Goal: Transaction & Acquisition: Book appointment/travel/reservation

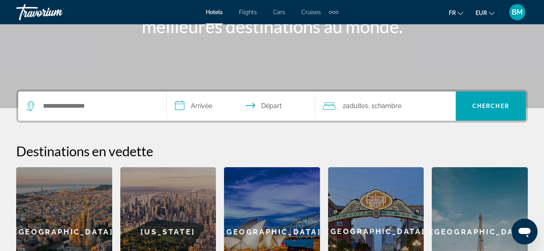
scroll to position [151, 0]
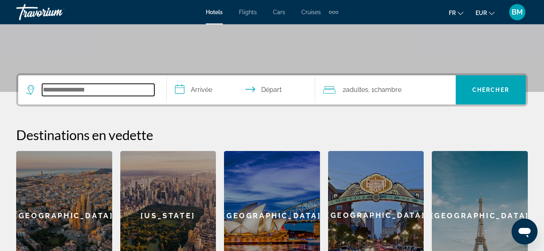
click at [65, 89] on input "Search widget" at bounding box center [98, 90] width 112 height 12
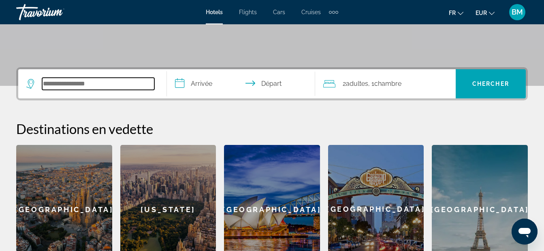
scroll to position [0, 0]
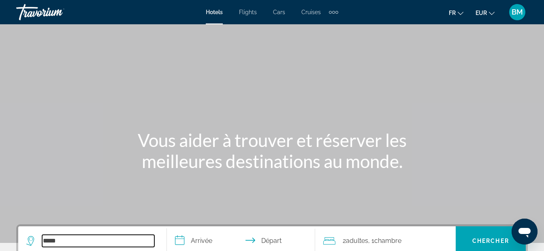
type input "******"
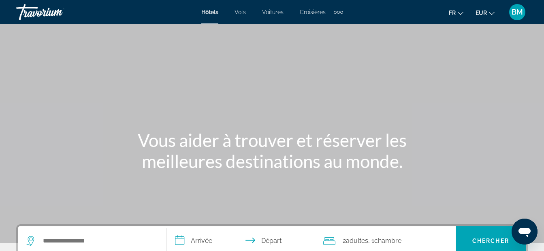
click at [38, 127] on div "Main content" at bounding box center [272, 121] width 544 height 243
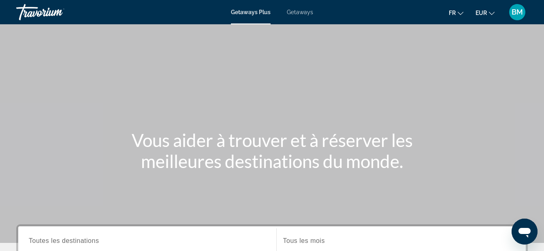
click at [292, 8] on div "Getaways Plus Getaways fr English Español Français Italiano Português русский E…" at bounding box center [272, 12] width 544 height 21
click at [295, 13] on span "Getaways" at bounding box center [300, 12] width 26 height 6
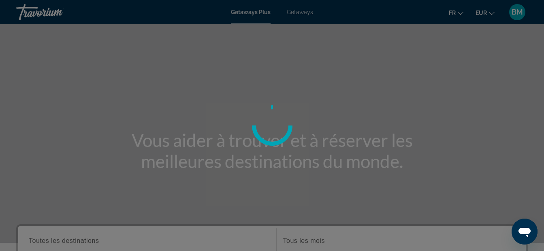
click at [295, 13] on div at bounding box center [272, 125] width 544 height 251
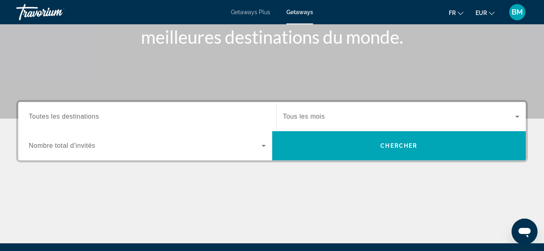
scroll to position [130, 0]
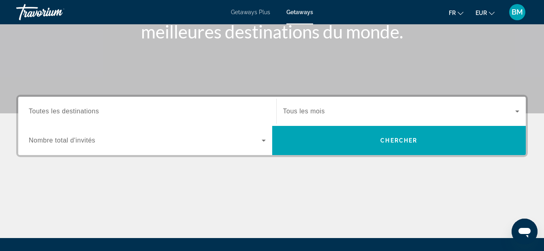
click at [80, 109] on span "Toutes les destinations" at bounding box center [64, 111] width 70 height 7
click at [80, 109] on input "Destination Toutes les destinations" at bounding box center [147, 112] width 237 height 10
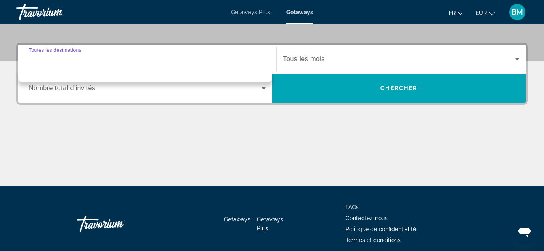
scroll to position [133, 0]
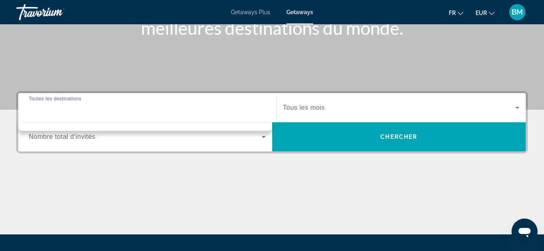
click at [77, 117] on div "Search widget" at bounding box center [147, 107] width 237 height 23
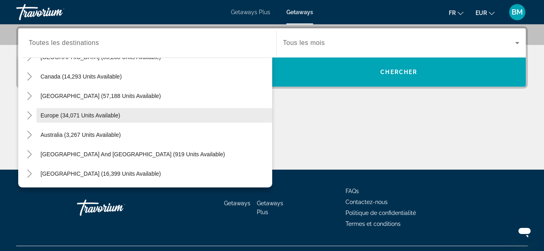
scroll to position [53, 0]
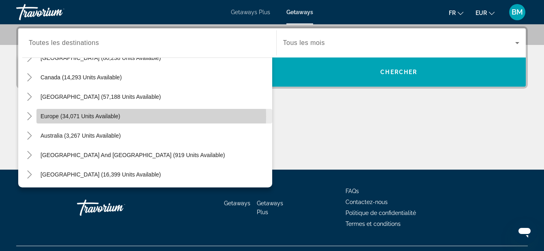
click at [89, 116] on span "Europe (34,071 units available)" at bounding box center [81, 116] width 80 height 6
type input "**********"
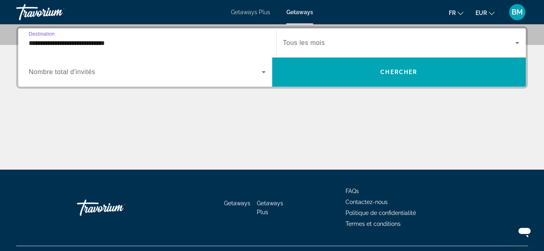
click at [264, 73] on icon "Search widget" at bounding box center [264, 72] width 10 height 10
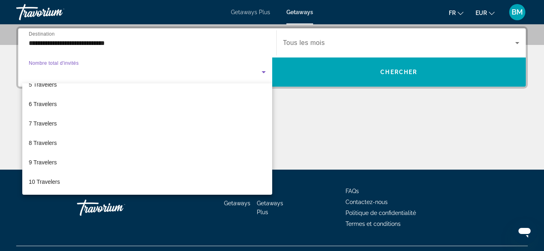
scroll to position [0, 0]
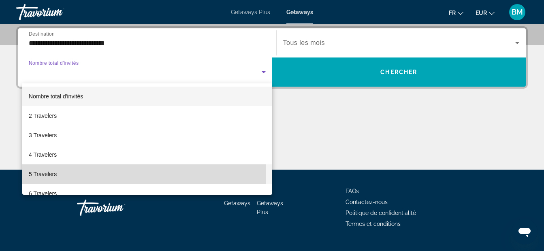
click at [46, 172] on span "5 Travelers" at bounding box center [43, 174] width 28 height 10
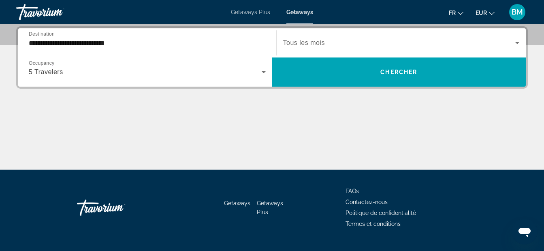
click at [320, 45] on span "Tous les mois" at bounding box center [304, 42] width 42 height 7
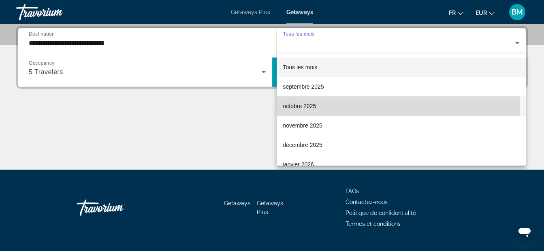
click at [302, 109] on span "octobre 2025" at bounding box center [299, 106] width 33 height 10
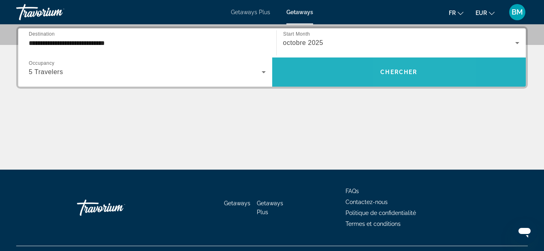
click at [405, 66] on span "Search widget" at bounding box center [399, 71] width 254 height 19
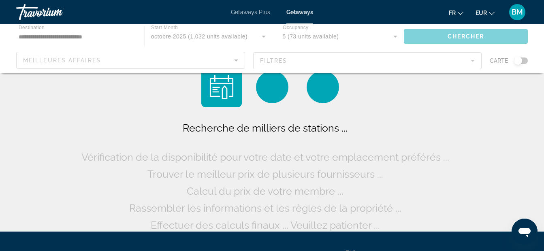
click at [405, 66] on div "Main content" at bounding box center [272, 48] width 544 height 49
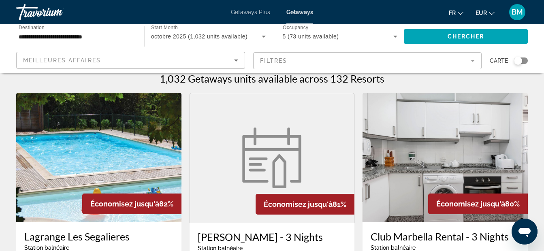
scroll to position [16, 0]
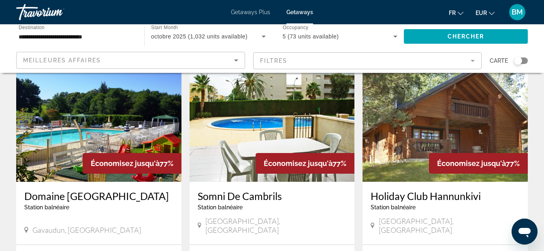
scroll to position [923, 0]
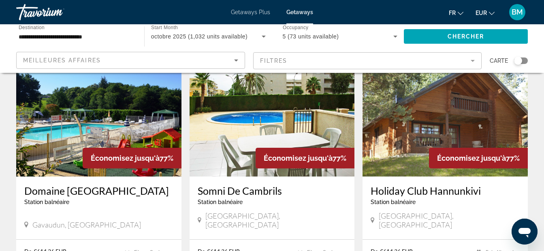
click at [99, 122] on img "Main content" at bounding box center [98, 112] width 165 height 130
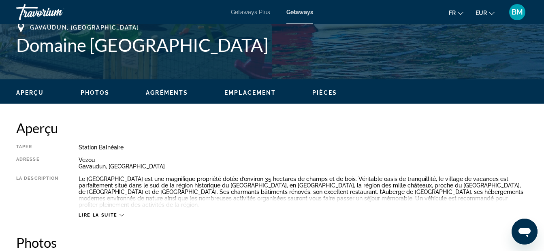
scroll to position [351, 0]
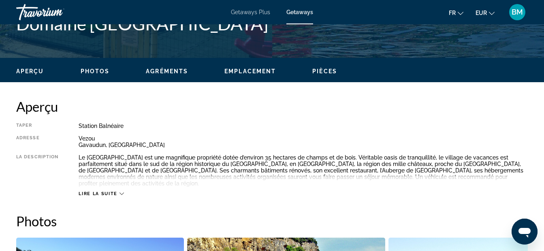
click at [123, 193] on icon "Main content" at bounding box center [121, 194] width 4 height 2
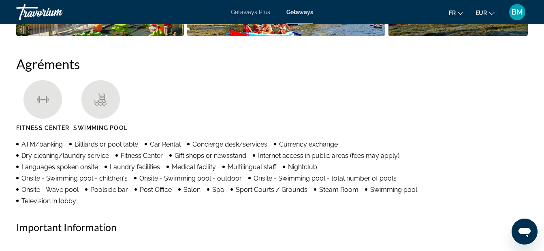
scroll to position [0, 0]
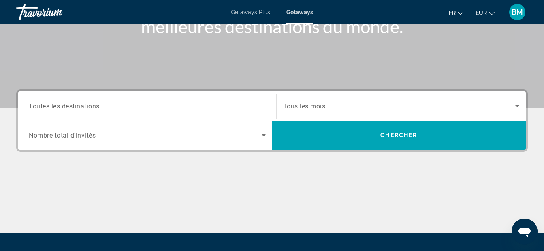
scroll to position [151, 0]
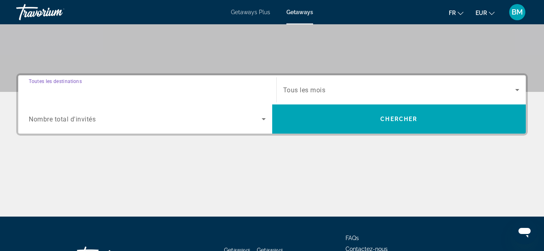
click at [74, 94] on input "Destination Toutes les destinations" at bounding box center [147, 90] width 237 height 10
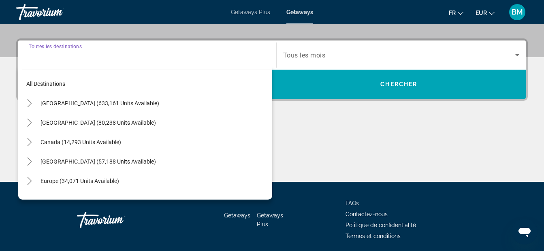
scroll to position [198, 0]
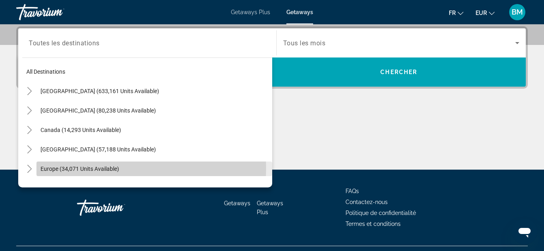
click at [91, 168] on span "Europe (34,071 units available)" at bounding box center [80, 169] width 79 height 6
type input "**********"
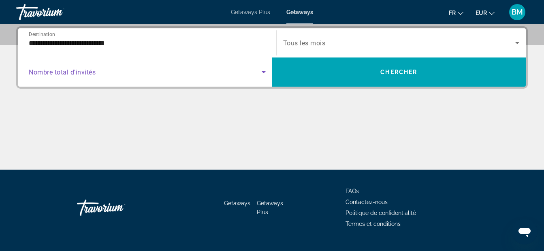
click at [264, 69] on icon "Search widget" at bounding box center [264, 72] width 10 height 10
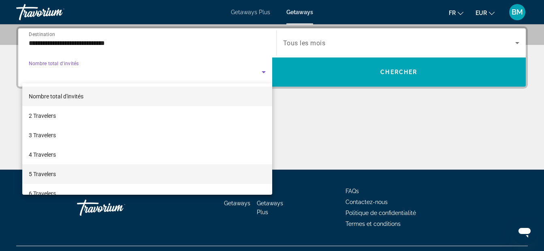
click at [36, 177] on span "5 Travelers" at bounding box center [42, 174] width 27 height 10
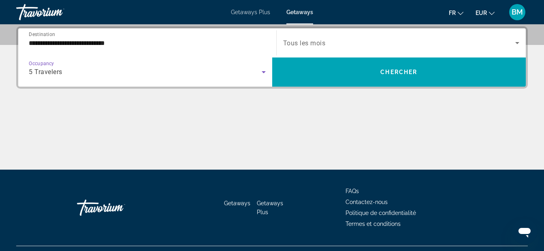
click at [318, 45] on span "Tous les mois" at bounding box center [304, 43] width 43 height 8
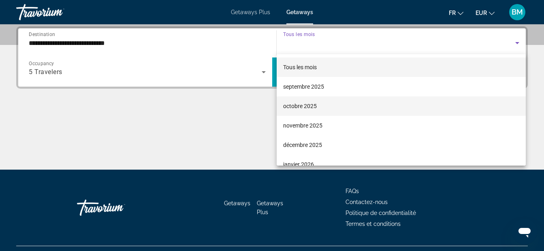
click at [294, 106] on span "octobre 2025" at bounding box center [300, 106] width 34 height 10
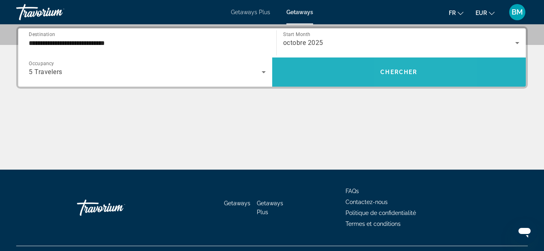
click at [411, 74] on span "Chercher" at bounding box center [398, 72] width 37 height 6
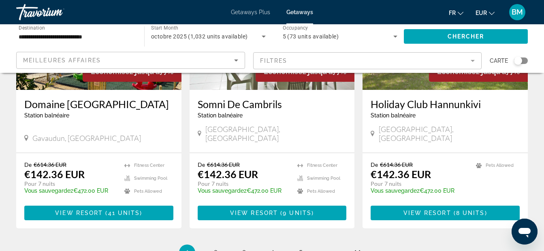
scroll to position [1058, 0]
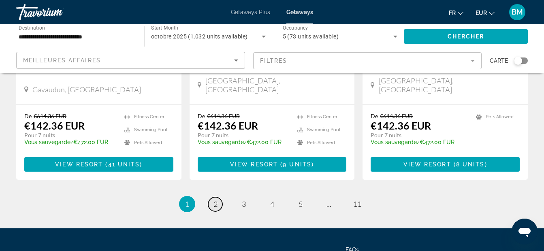
click at [217, 200] on span "2" at bounding box center [215, 204] width 4 height 9
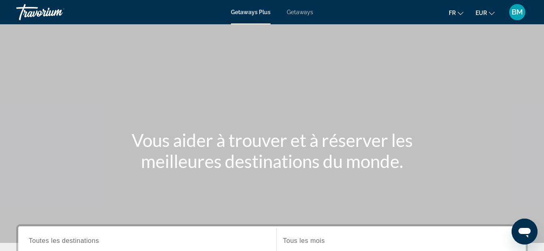
click at [295, 14] on span "Getaways" at bounding box center [300, 12] width 26 height 6
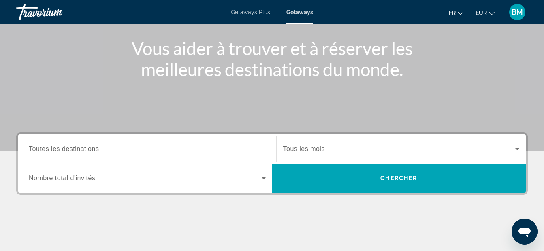
scroll to position [124, 0]
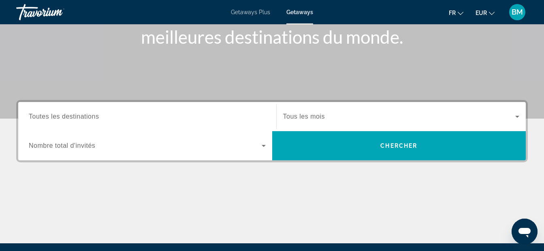
click at [94, 120] on span "Toutes les destinations" at bounding box center [64, 116] width 70 height 7
click at [94, 120] on input "Destination Toutes les destinations" at bounding box center [147, 117] width 237 height 10
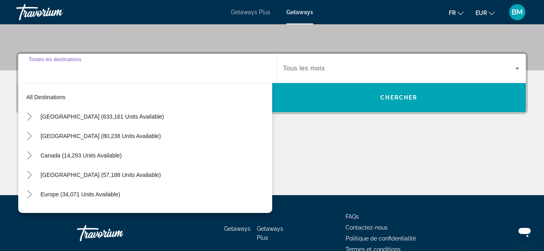
scroll to position [198, 0]
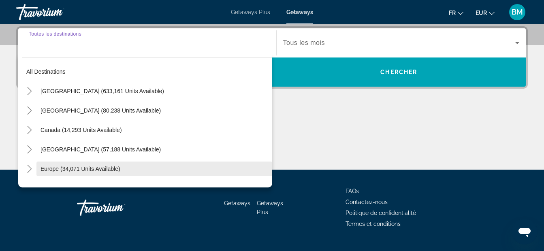
click at [104, 172] on span "Europe (34,071 units available)" at bounding box center [81, 169] width 80 height 6
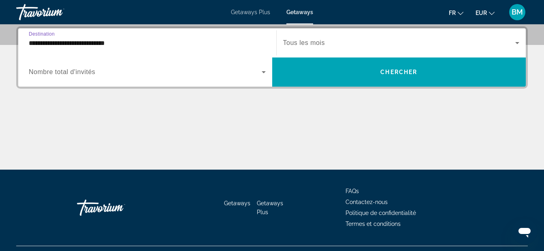
click at [108, 45] on input "**********" at bounding box center [147, 43] width 237 height 10
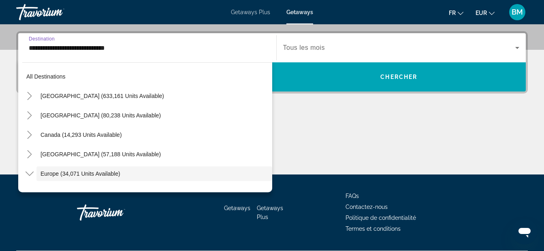
scroll to position [48, 0]
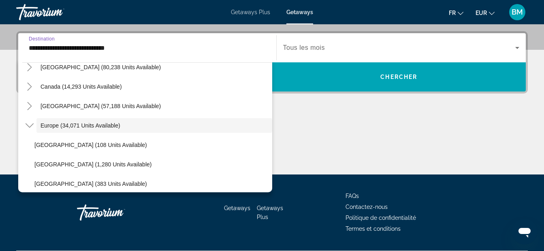
click at [108, 44] on input "**********" at bounding box center [147, 48] width 237 height 10
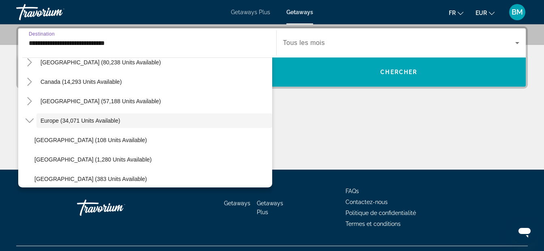
click at [108, 44] on input "**********" at bounding box center [147, 43] width 237 height 10
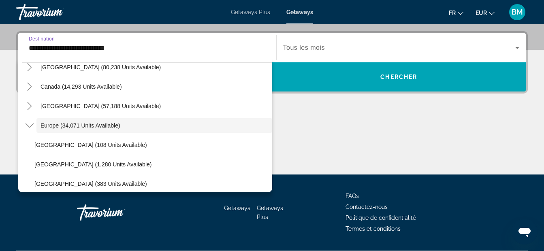
click at [108, 44] on input "**********" at bounding box center [147, 48] width 237 height 10
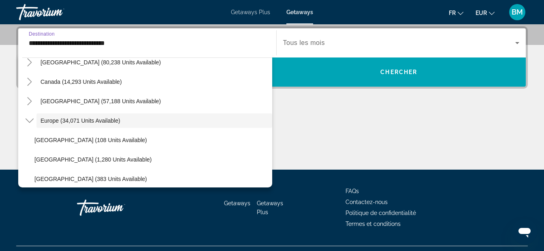
click at [194, 41] on input "**********" at bounding box center [147, 43] width 237 height 10
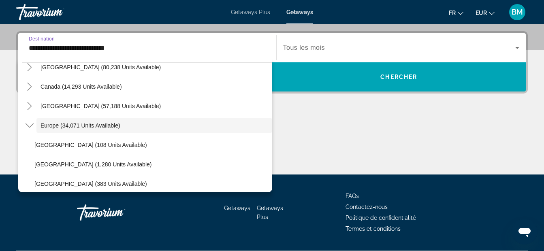
click at [100, 47] on input "**********" at bounding box center [147, 48] width 237 height 10
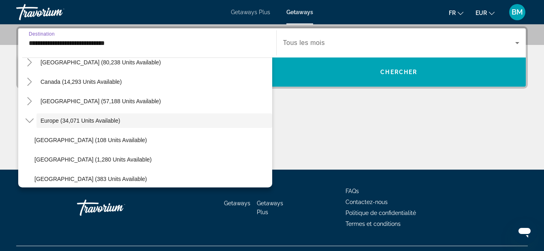
click at [43, 44] on input "**********" at bounding box center [147, 43] width 237 height 10
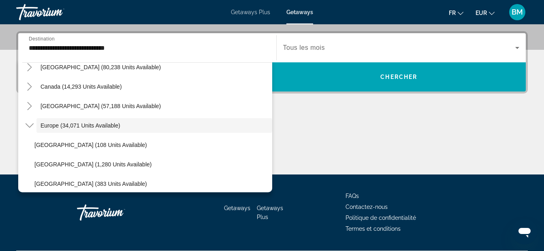
click at [322, 156] on div "Main content" at bounding box center [272, 144] width 512 height 61
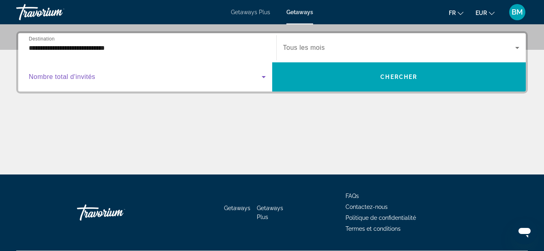
click at [262, 77] on icon "Search widget" at bounding box center [264, 77] width 4 height 2
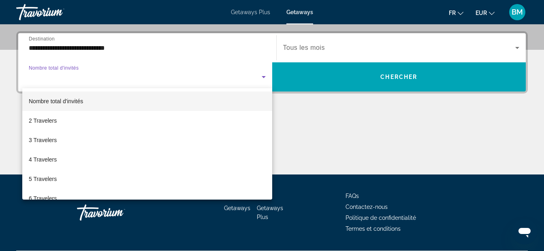
scroll to position [198, 0]
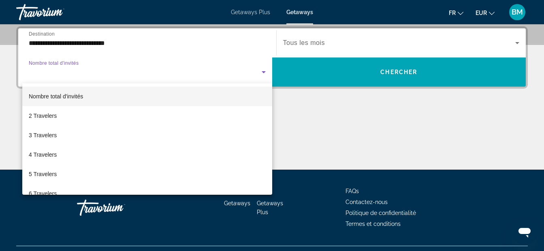
click at [262, 77] on div at bounding box center [272, 125] width 544 height 251
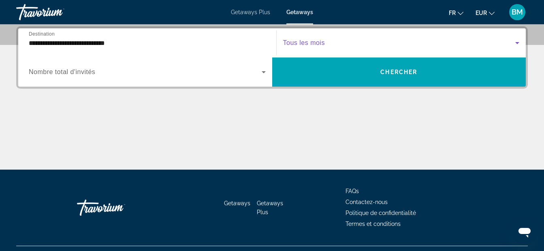
click at [518, 43] on icon "Search widget" at bounding box center [517, 43] width 10 height 10
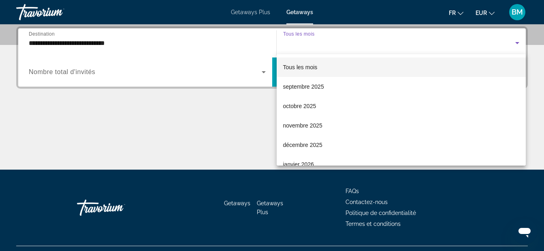
click at [258, 51] on div at bounding box center [272, 125] width 544 height 251
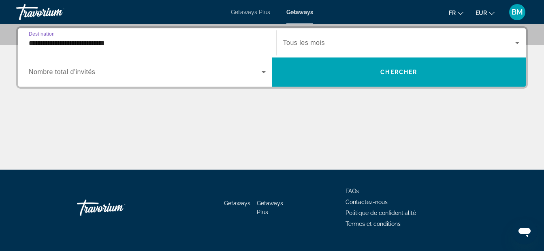
click at [29, 43] on input "**********" at bounding box center [147, 43] width 237 height 10
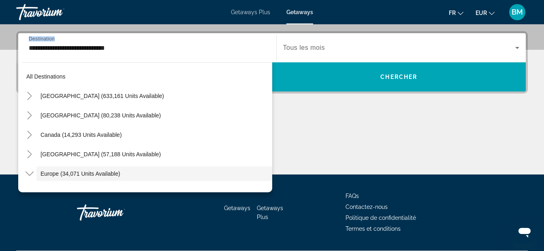
click at [29, 43] on div "**********" at bounding box center [147, 47] width 237 height 23
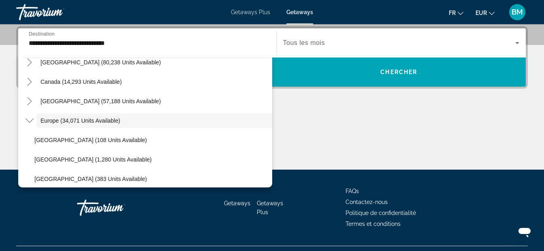
click at [29, 43] on input "**********" at bounding box center [147, 43] width 237 height 10
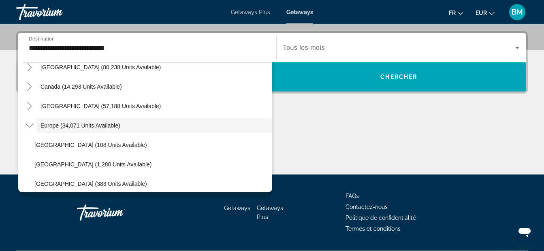
click at [29, 43] on div "**********" at bounding box center [147, 47] width 237 height 23
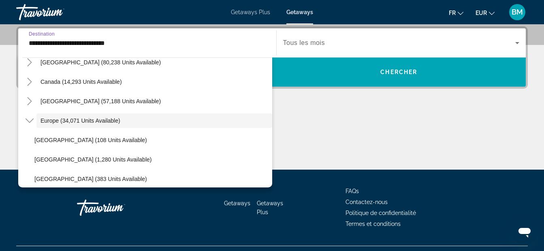
click at [29, 43] on input "**********" at bounding box center [147, 43] width 237 height 10
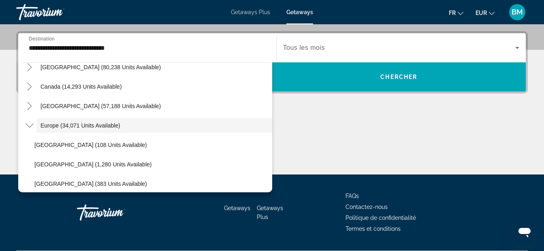
click at [29, 43] on div "**********" at bounding box center [147, 47] width 237 height 23
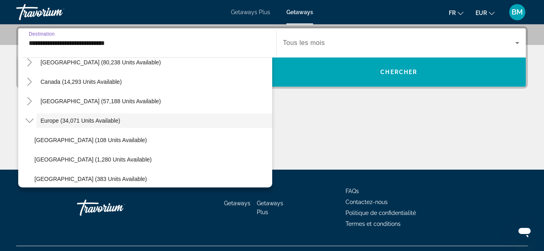
click at [29, 43] on input "**********" at bounding box center [147, 43] width 237 height 10
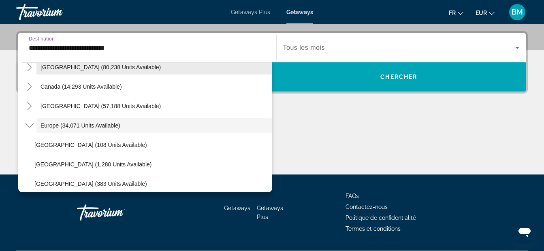
click at [215, 72] on span "Search widget" at bounding box center [154, 67] width 236 height 19
type input "**********"
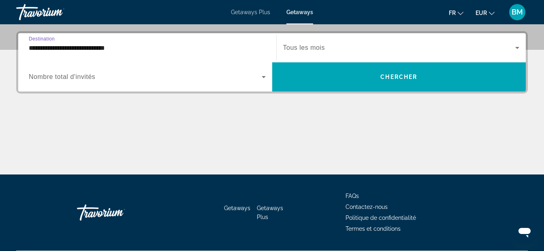
scroll to position [198, 0]
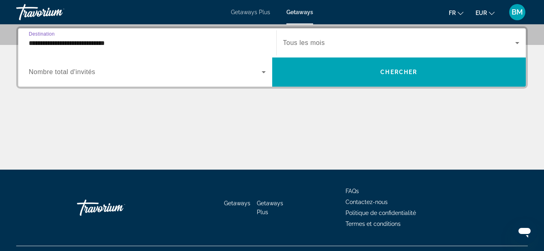
click at [44, 45] on input "**********" at bounding box center [147, 43] width 237 height 10
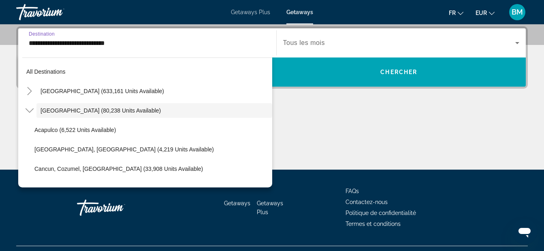
scroll to position [183, 0]
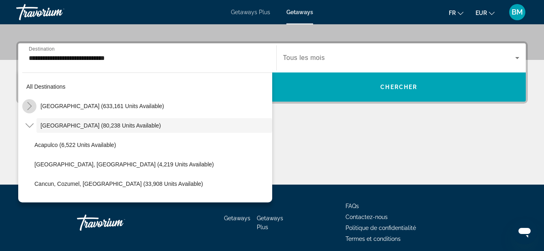
click at [28, 103] on icon "Toggle United States (633,161 units available)" at bounding box center [29, 106] width 4 height 8
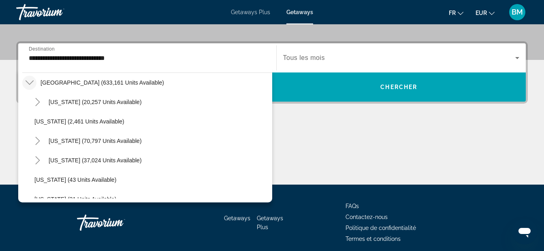
scroll to position [0, 0]
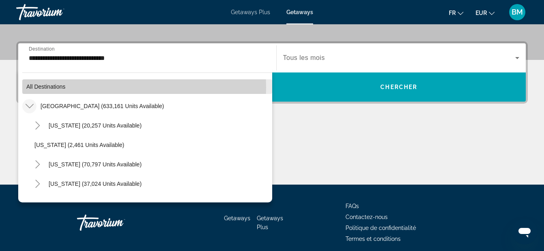
click at [29, 87] on span "All destinations" at bounding box center [45, 86] width 39 height 6
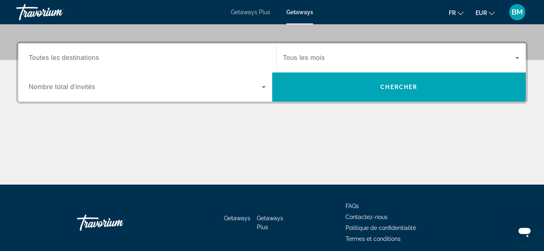
scroll to position [198, 0]
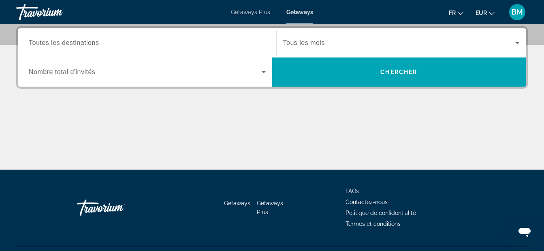
click at [48, 44] on span "Toutes les destinations" at bounding box center [64, 42] width 70 height 7
click at [48, 44] on input "Destination Toutes les destinations" at bounding box center [147, 43] width 237 height 10
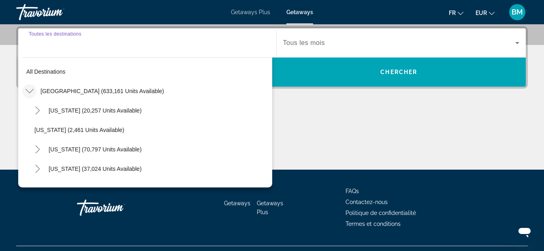
click at [30, 89] on icon "Toggle United States (633,161 units available)" at bounding box center [30, 91] width 8 height 8
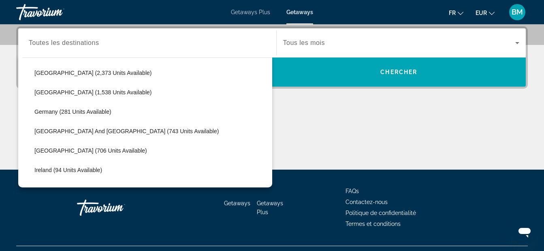
scroll to position [416, 0]
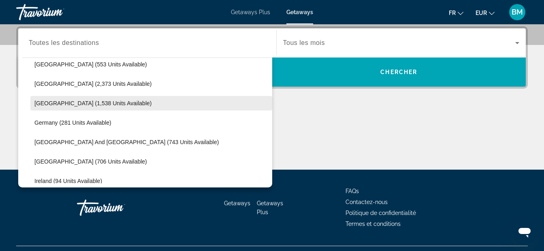
click at [47, 102] on span "France (1,538 units available)" at bounding box center [92, 103] width 117 height 6
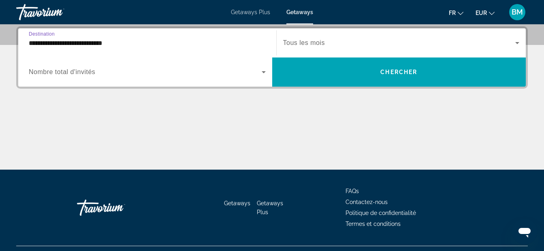
click at [33, 47] on input "**********" at bounding box center [147, 43] width 237 height 10
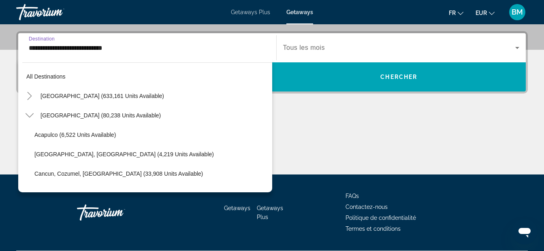
scroll to position [398, 0]
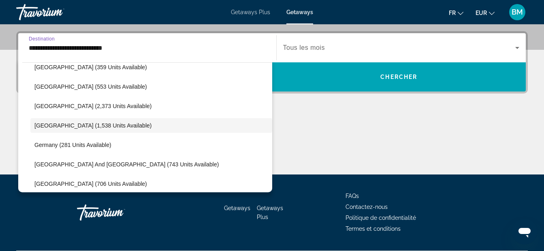
click at [32, 47] on input "**********" at bounding box center [147, 48] width 237 height 10
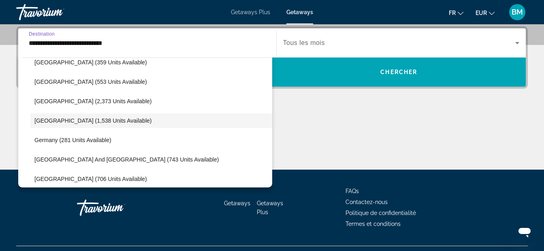
click at [32, 47] on input "**********" at bounding box center [147, 43] width 237 height 10
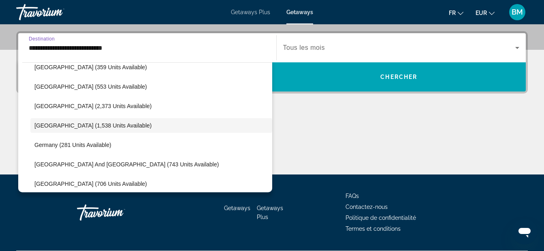
drag, startPoint x: 32, startPoint y: 47, endPoint x: 157, endPoint y: 66, distance: 127.1
click at [157, 66] on span "Search widget" at bounding box center [151, 67] width 242 height 19
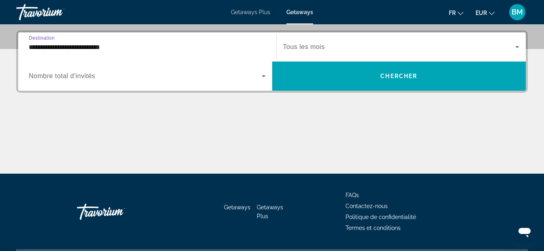
scroll to position [198, 0]
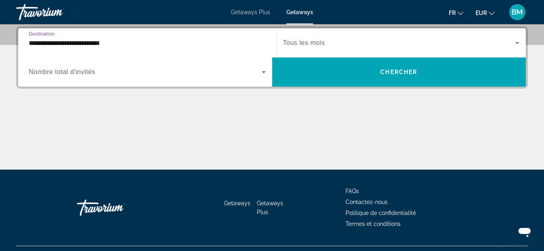
click at [49, 43] on input "**********" at bounding box center [147, 43] width 237 height 10
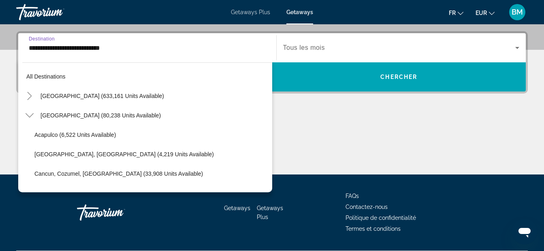
scroll to position [340, 0]
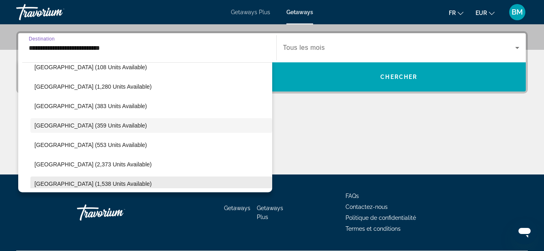
click at [63, 186] on span "France (1,538 units available)" at bounding box center [92, 184] width 117 height 6
type input "**********"
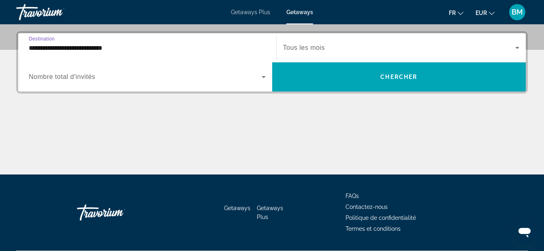
scroll to position [198, 0]
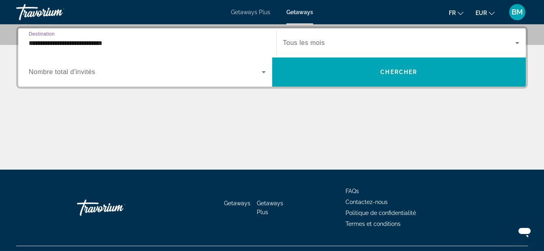
click at [263, 71] on icon "Search widget" at bounding box center [264, 72] width 10 height 10
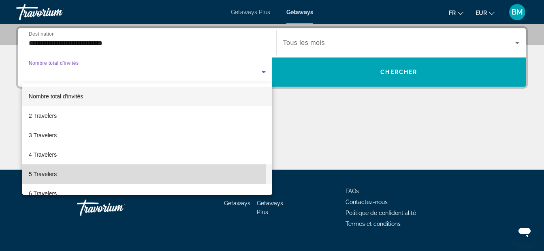
click at [53, 174] on span "5 Travelers" at bounding box center [43, 174] width 28 height 10
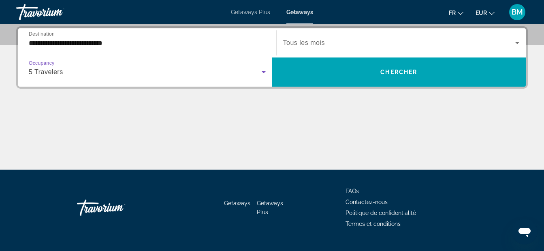
click at [317, 44] on span "Tous les mois" at bounding box center [304, 42] width 42 height 7
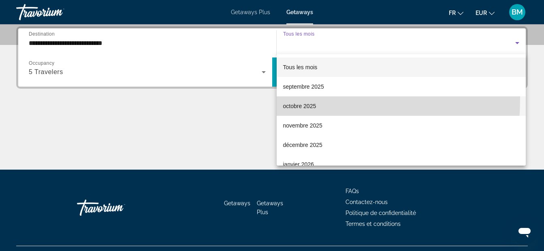
click at [297, 100] on mat-option "octobre 2025" at bounding box center [401, 105] width 249 height 19
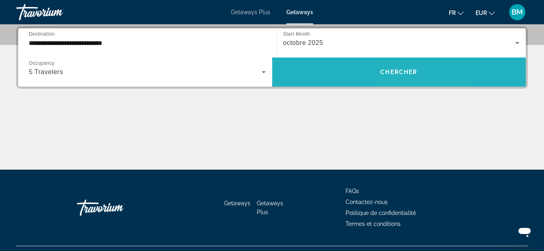
click at [412, 69] on span "Chercher" at bounding box center [398, 72] width 37 height 6
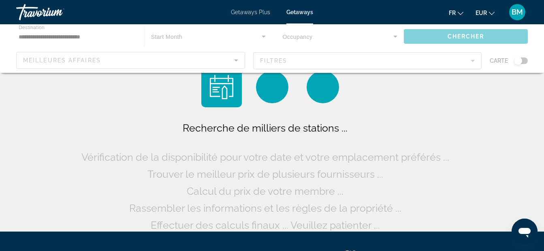
click at [411, 69] on div "Main content" at bounding box center [272, 48] width 544 height 49
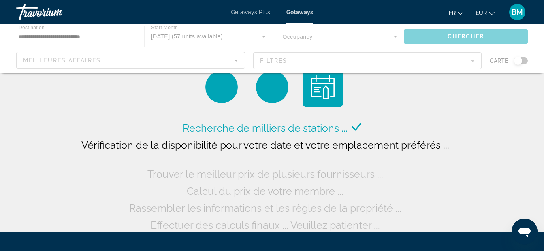
click at [409, 69] on div "Main content" at bounding box center [272, 48] width 544 height 49
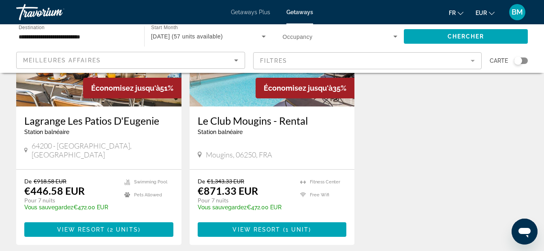
scroll to position [410, 0]
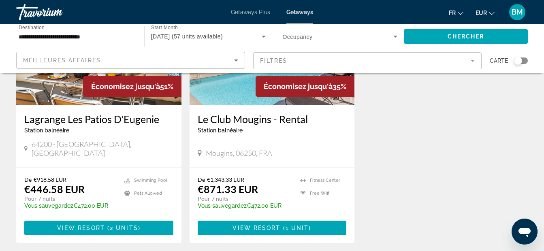
click at [82, 130] on div "Lagrange Les Patios D'Eugenie Station balnéaire - Ceci est une station d'adulte…" at bounding box center [98, 126] width 149 height 27
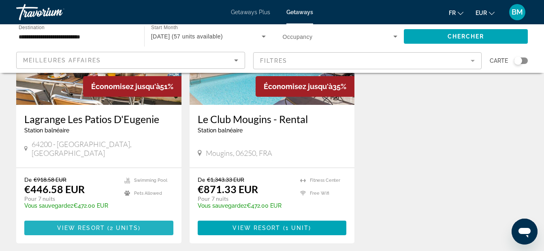
click at [57, 218] on span "Main content" at bounding box center [98, 227] width 149 height 19
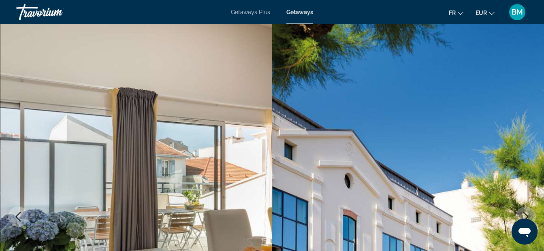
drag, startPoint x: 57, startPoint y: 209, endPoint x: 405, endPoint y: 174, distance: 350.5
click at [405, 174] on img "Main content" at bounding box center [408, 216] width 272 height 385
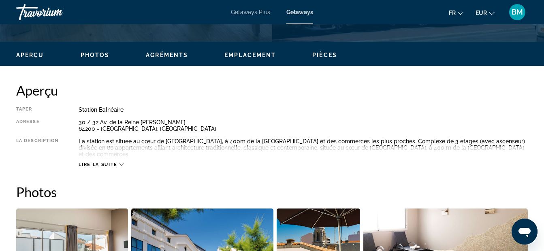
scroll to position [373, 0]
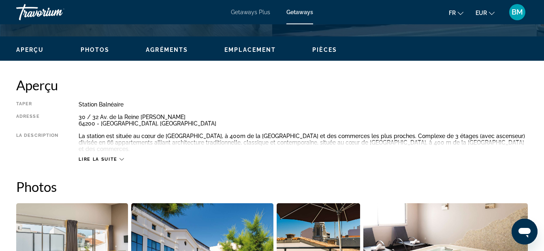
click at [120, 157] on icon "Main content" at bounding box center [121, 159] width 4 height 4
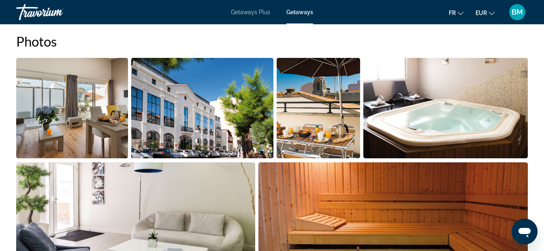
scroll to position [0, 0]
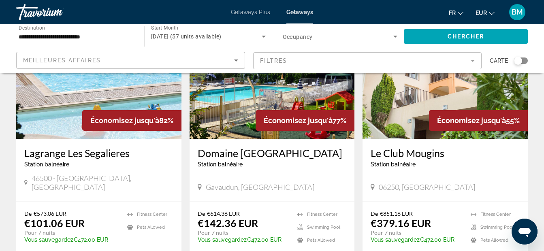
scroll to position [108, 0]
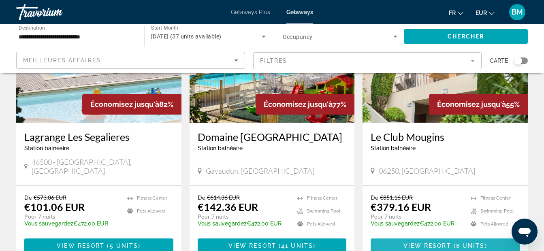
click at [431, 243] on span "View Resort" at bounding box center [427, 246] width 48 height 6
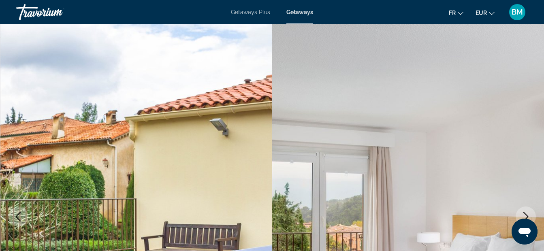
click at [294, 13] on span "Getaways" at bounding box center [299, 12] width 27 height 6
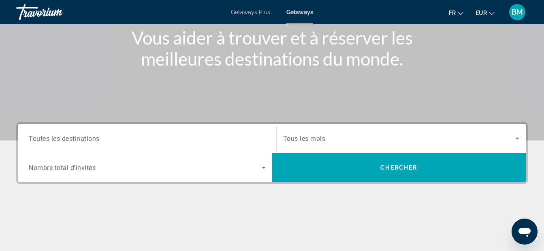
scroll to position [130, 0]
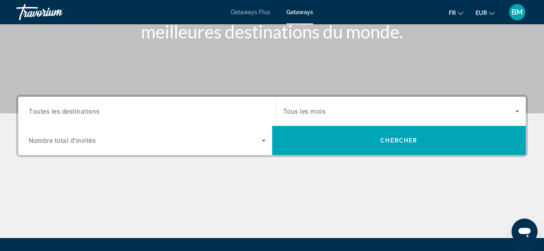
click at [82, 110] on span "Toutes les destinations" at bounding box center [64, 111] width 71 height 8
click at [82, 110] on input "Destination Toutes les destinations" at bounding box center [147, 112] width 237 height 10
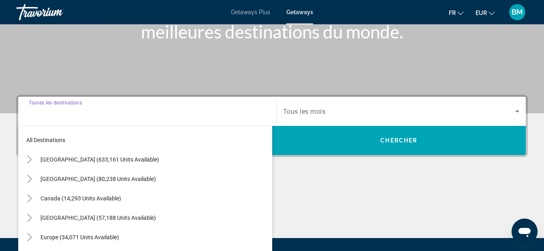
scroll to position [198, 0]
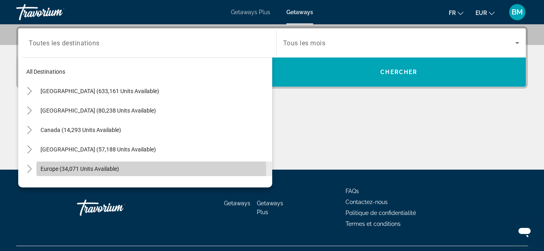
click at [66, 171] on span "Europe (34,071 units available)" at bounding box center [80, 169] width 79 height 6
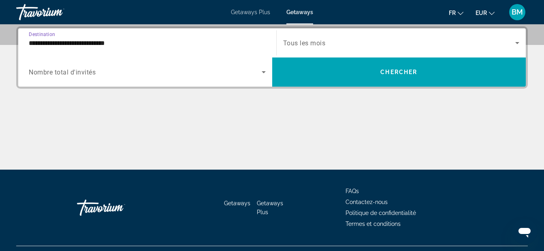
click at [64, 41] on input "**********" at bounding box center [147, 43] width 237 height 10
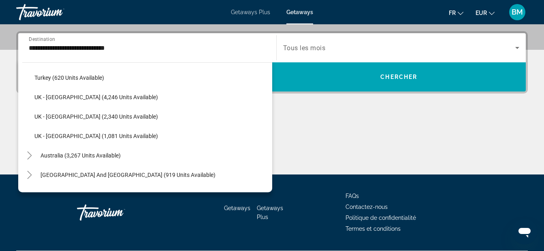
scroll to position [521, 0]
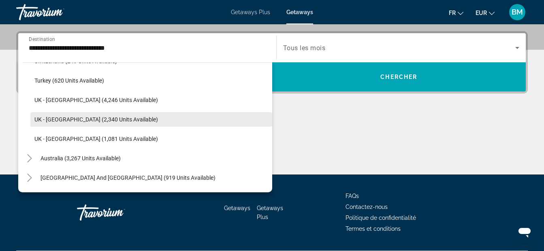
click at [59, 120] on span "UK - Scotland (2,340 units available)" at bounding box center [96, 119] width 124 height 6
type input "**********"
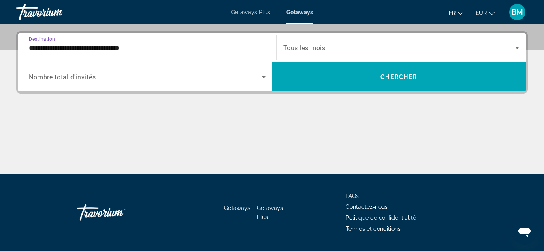
scroll to position [198, 0]
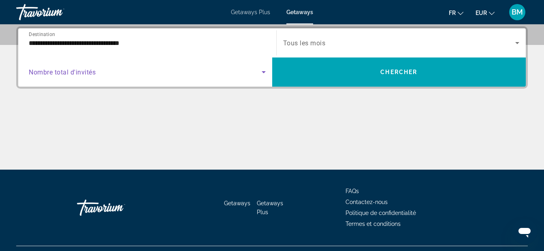
click at [264, 71] on icon "Search widget" at bounding box center [264, 72] width 4 height 2
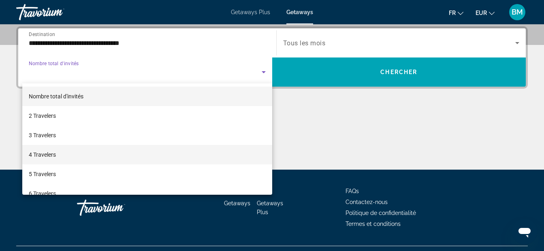
click at [41, 153] on span "4 Travelers" at bounding box center [42, 155] width 27 height 10
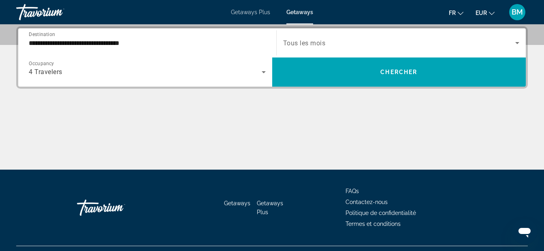
click at [310, 39] on span "Tous les mois" at bounding box center [304, 43] width 43 height 8
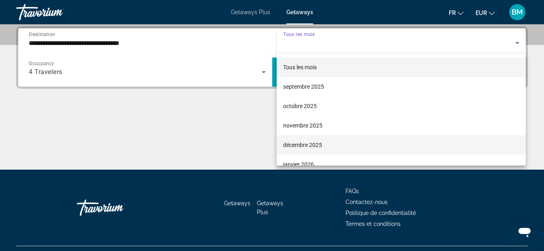
click at [294, 144] on span "décembre 2025" at bounding box center [302, 145] width 39 height 10
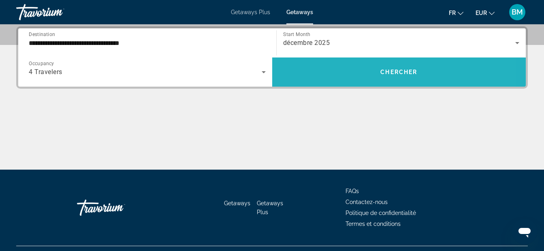
click at [367, 71] on span "Search widget" at bounding box center [399, 71] width 254 height 19
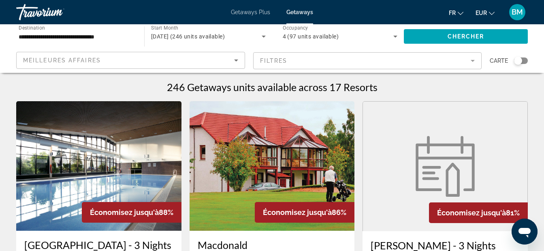
click at [367, 71] on app-map-search-filters "Meilleures affaires Filtres Carte" at bounding box center [272, 61] width 528 height 24
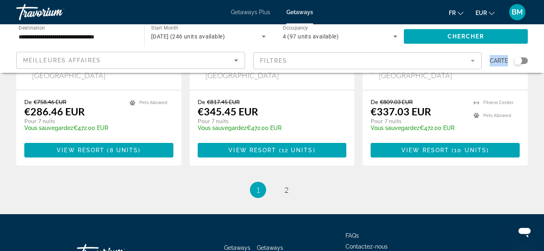
scroll to position [1086, 0]
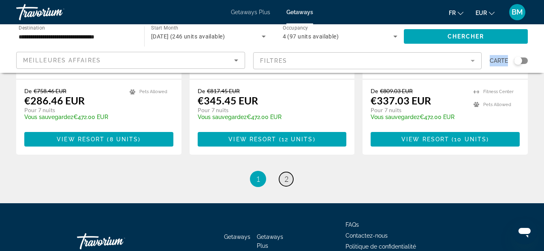
click at [286, 175] on span "2" at bounding box center [286, 179] width 4 height 9
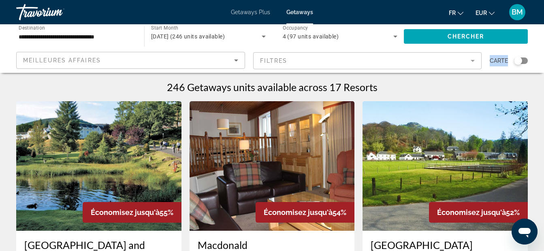
click at [250, 11] on span "Getaways Plus" at bounding box center [250, 12] width 39 height 6
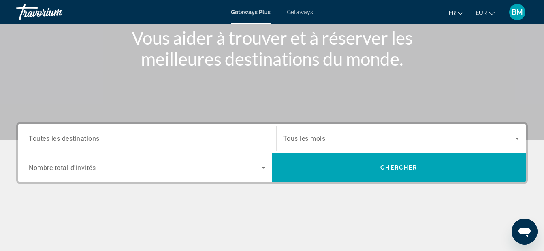
scroll to position [113, 0]
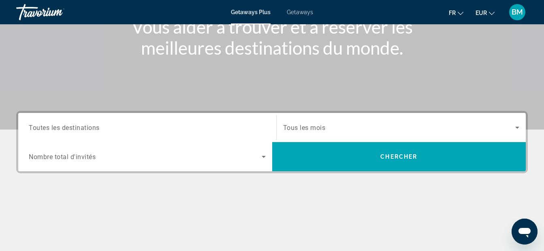
click at [49, 130] on span "Toutes les destinations" at bounding box center [64, 128] width 71 height 8
click at [49, 130] on input "Destination Toutes les destinations" at bounding box center [147, 128] width 237 height 10
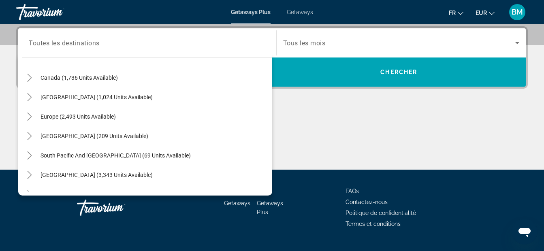
scroll to position [54, 0]
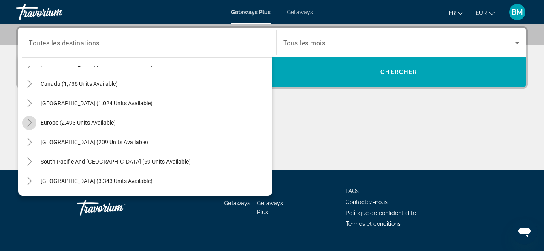
click at [29, 122] on icon "Toggle Europe (2,493 units available)" at bounding box center [30, 123] width 8 height 8
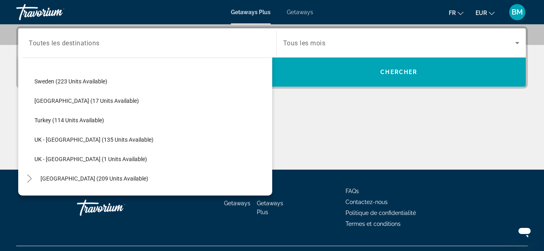
scroll to position [490, 0]
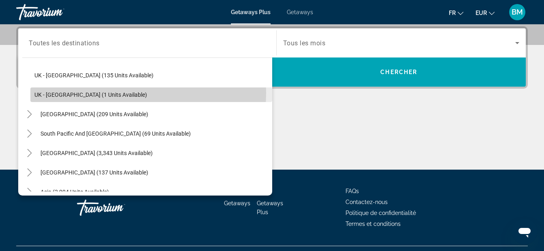
click at [64, 92] on span "UK - Scotland (1 units available)" at bounding box center [90, 95] width 113 height 6
type input "**********"
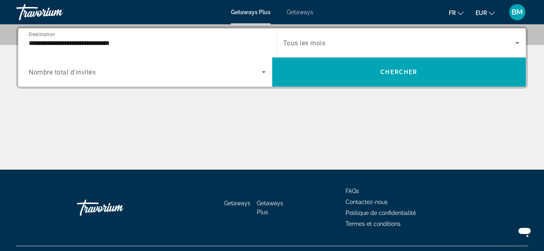
click at [62, 70] on span "Nombre total d'invités" at bounding box center [62, 72] width 67 height 8
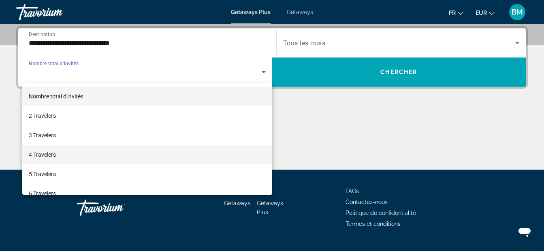
click at [41, 153] on span "4 Travelers" at bounding box center [42, 155] width 27 height 10
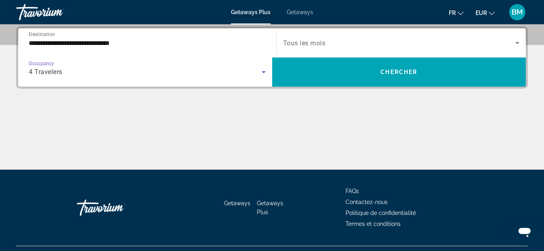
click at [311, 42] on span "Tous les mois" at bounding box center [304, 43] width 43 height 8
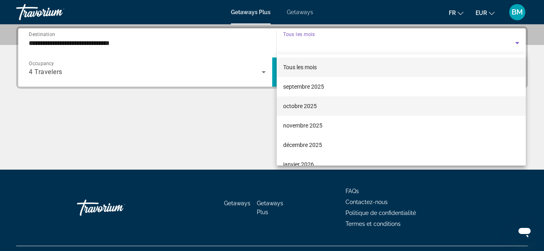
click at [292, 105] on span "octobre 2025" at bounding box center [300, 106] width 34 height 10
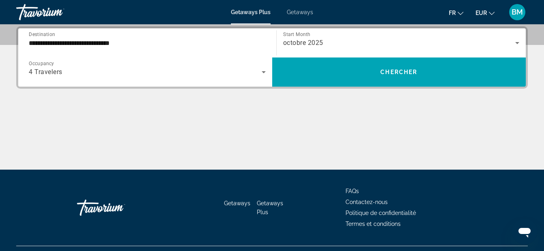
click at [295, 35] on span "Start Month" at bounding box center [296, 35] width 27 height 6
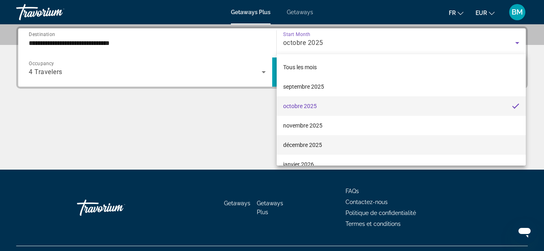
click at [294, 143] on span "décembre 2025" at bounding box center [302, 145] width 39 height 10
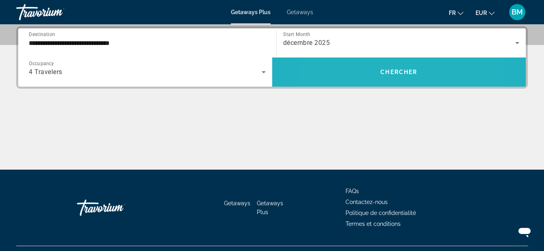
click at [361, 77] on span "Search widget" at bounding box center [399, 71] width 254 height 19
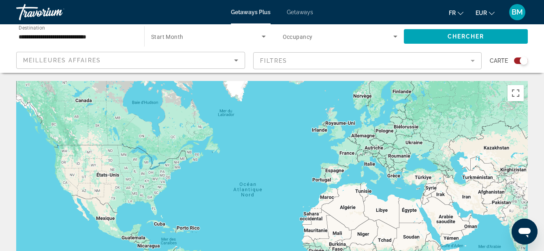
click at [180, 37] on span "Start Month" at bounding box center [167, 37] width 32 height 6
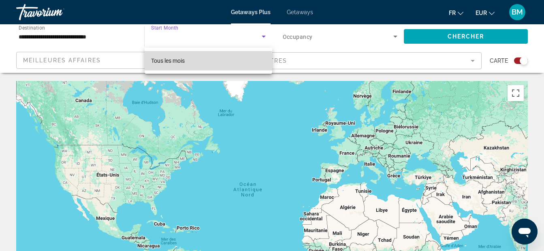
click at [177, 63] on span "Tous les mois" at bounding box center [168, 61] width 34 height 6
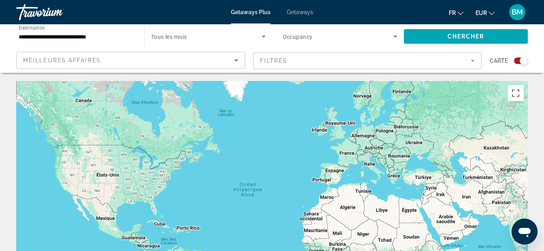
click at [173, 35] on span "Tous les mois" at bounding box center [169, 37] width 36 height 6
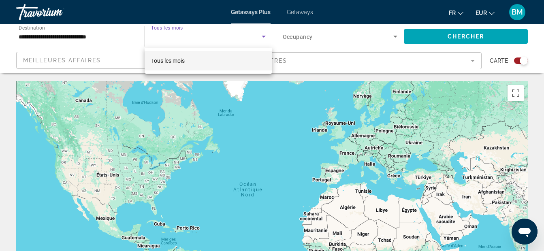
click at [371, 37] on div at bounding box center [272, 125] width 544 height 251
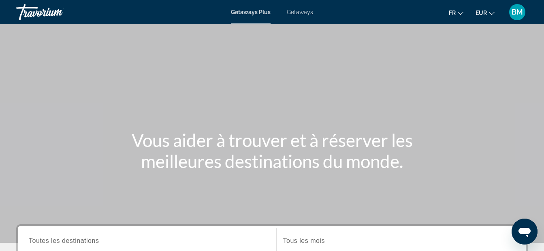
click at [305, 10] on span "Getaways" at bounding box center [300, 12] width 26 height 6
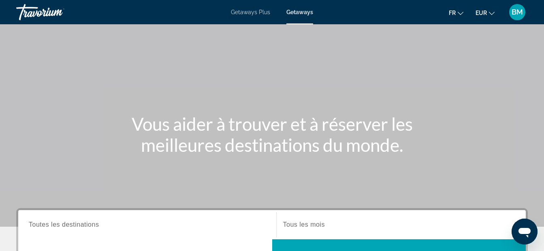
scroll to position [124, 0]
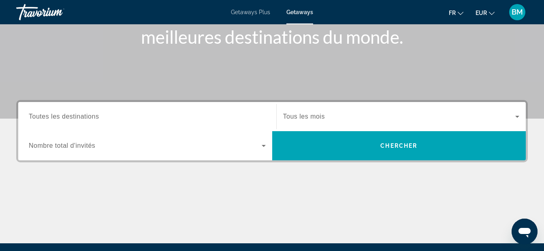
click at [64, 123] on div "Search widget" at bounding box center [147, 116] width 237 height 23
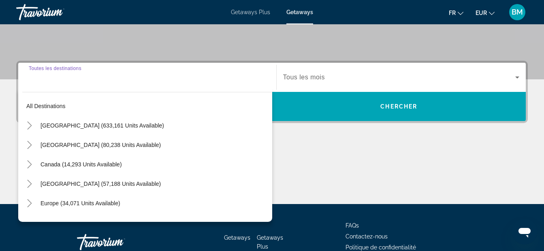
scroll to position [198, 0]
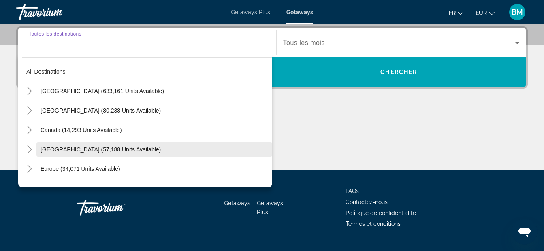
click at [87, 149] on span "[GEOGRAPHIC_DATA] (57,188 units available)" at bounding box center [101, 149] width 120 height 6
type input "**********"
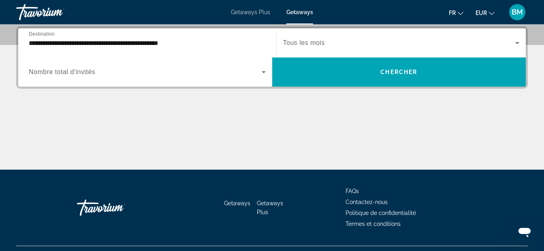
click at [82, 73] on span "Nombre total d'invités" at bounding box center [62, 71] width 66 height 7
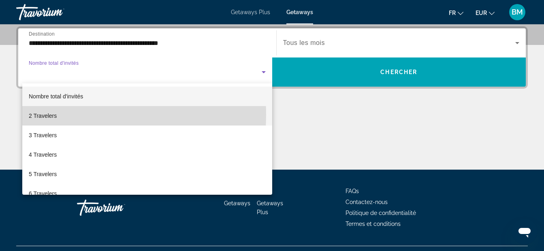
click at [51, 115] on span "2 Travelers" at bounding box center [43, 116] width 28 height 10
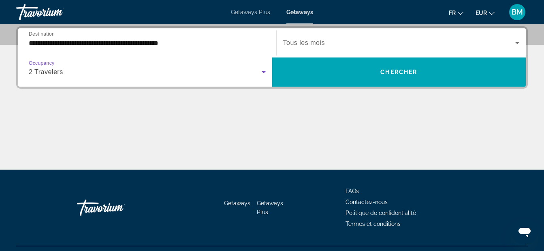
click at [296, 42] on span "Tous les mois" at bounding box center [304, 42] width 42 height 7
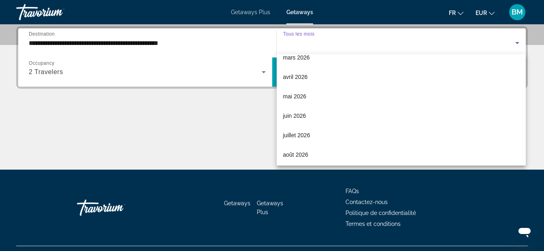
scroll to position [167, 0]
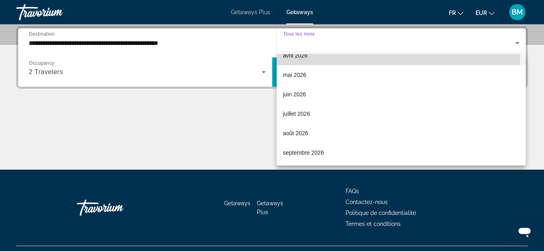
click at [299, 57] on span "avril 2026" at bounding box center [295, 56] width 25 height 10
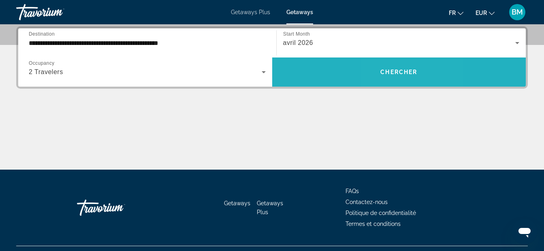
click at [392, 70] on span "Chercher" at bounding box center [398, 72] width 37 height 6
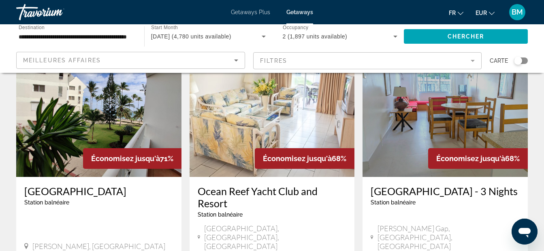
scroll to position [65, 0]
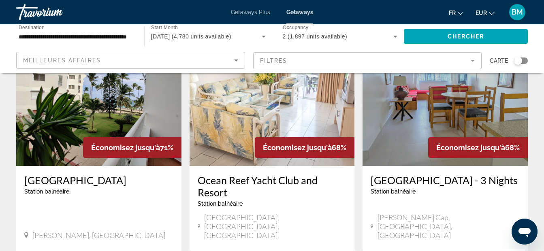
click at [235, 59] on icon "Sort by" at bounding box center [236, 60] width 10 height 10
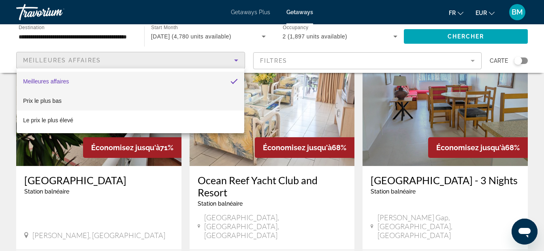
click at [49, 102] on span "Prix ​​le plus bas" at bounding box center [42, 101] width 38 height 6
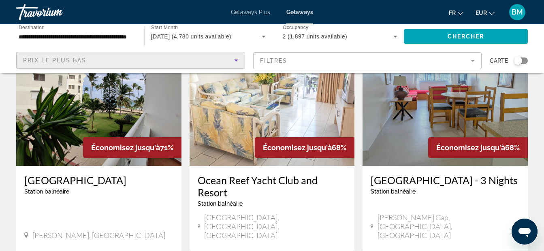
click at [469, 62] on mat-form-field "Filtres" at bounding box center [367, 60] width 229 height 17
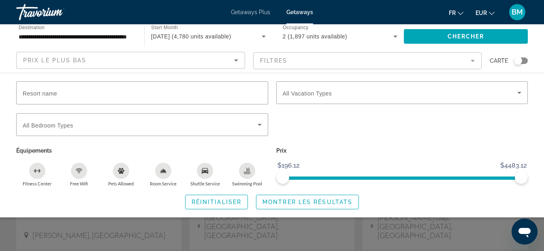
click at [474, 62] on mat-form-field "Filtres" at bounding box center [367, 60] width 229 height 17
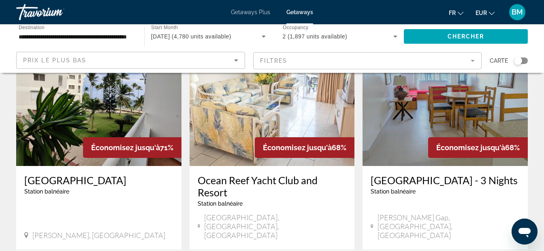
click at [474, 62] on mat-form-field "Filtres" at bounding box center [367, 60] width 229 height 17
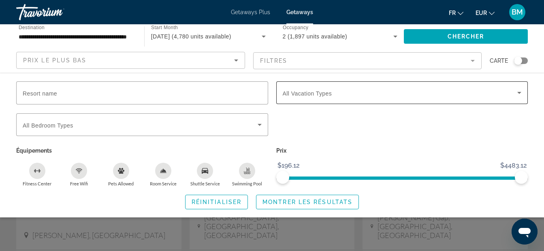
click at [410, 94] on span "Search widget" at bounding box center [400, 93] width 235 height 10
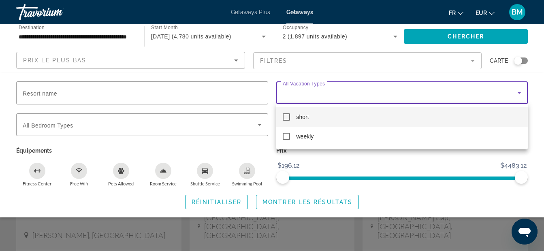
click at [209, 118] on div at bounding box center [272, 125] width 544 height 251
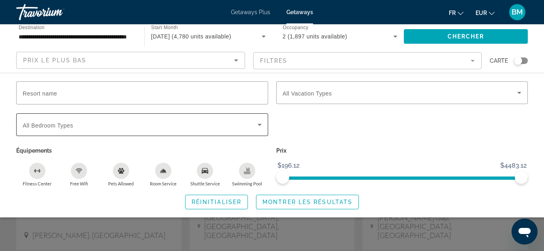
click at [261, 124] on icon "Search widget" at bounding box center [260, 125] width 10 height 10
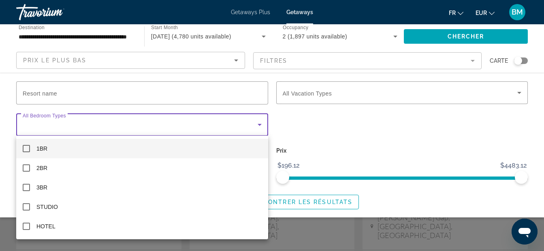
click at [319, 147] on div at bounding box center [272, 125] width 544 height 251
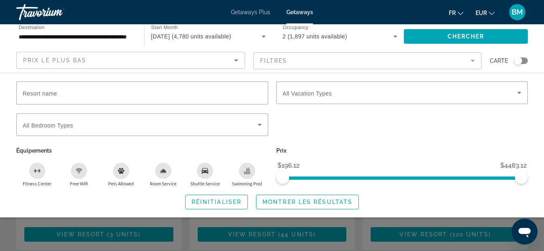
scroll to position [200, 0]
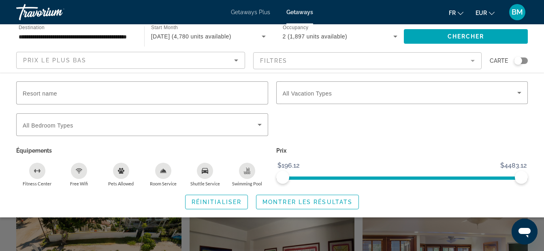
click at [495, 130] on div "Search widget" at bounding box center [402, 129] width 260 height 32
click at [266, 199] on span "Montrer les résultats" at bounding box center [307, 202] width 90 height 6
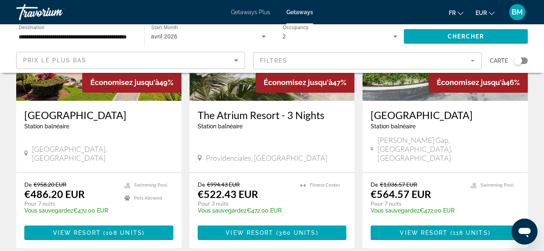
scroll to position [1038, 0]
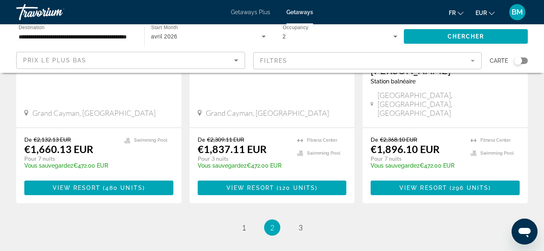
scroll to position [1096, 0]
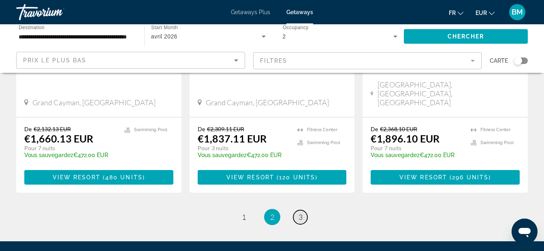
click at [301, 213] on span "3" at bounding box center [300, 217] width 4 height 9
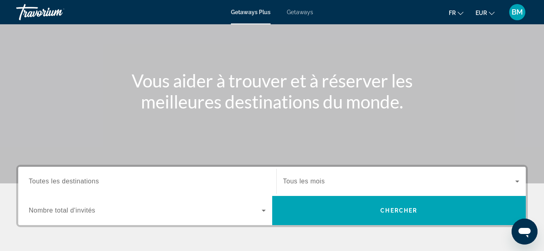
scroll to position [130, 0]
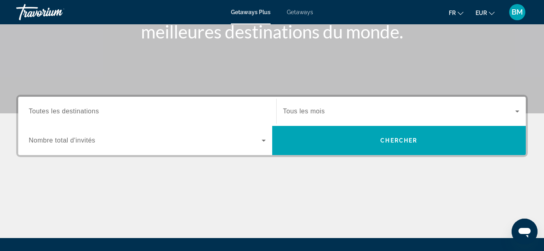
click at [72, 114] on span "Toutes les destinations" at bounding box center [64, 111] width 70 height 7
click at [72, 114] on input "Destination Toutes les destinations" at bounding box center [147, 112] width 237 height 10
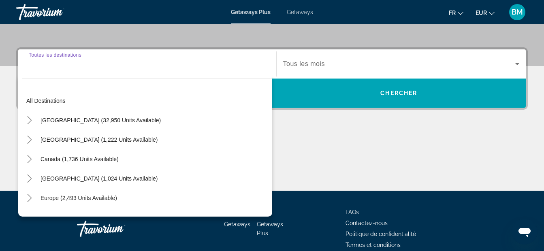
scroll to position [198, 0]
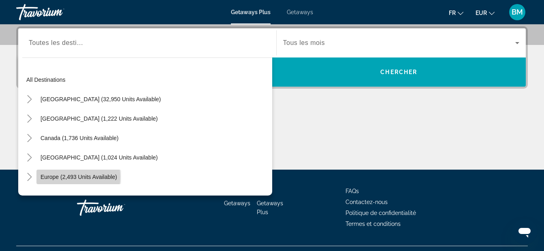
click at [74, 177] on span "Europe (2,493 units available)" at bounding box center [79, 177] width 77 height 6
type input "**********"
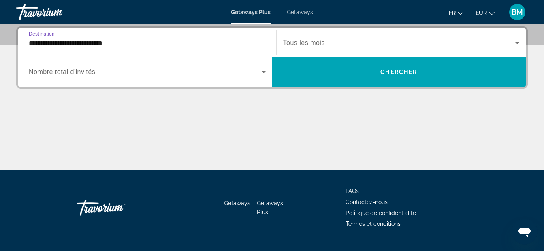
click at [64, 71] on span "Nombre total d'invités" at bounding box center [62, 71] width 66 height 7
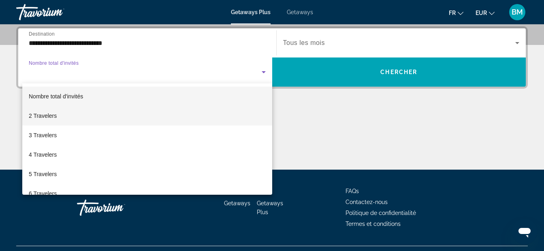
click at [49, 114] on span "2 Travelers" at bounding box center [43, 116] width 28 height 10
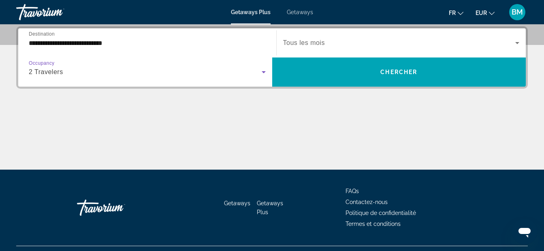
click at [302, 43] on span "Tous les mois" at bounding box center [304, 42] width 42 height 7
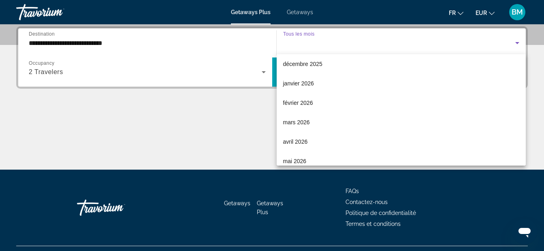
scroll to position [124, 0]
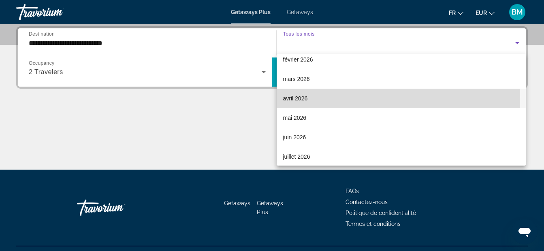
click at [296, 97] on span "avril 2026" at bounding box center [295, 99] width 25 height 10
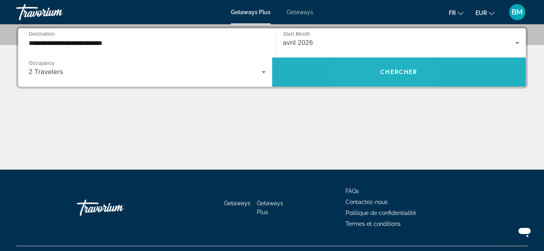
click at [378, 72] on span "Search widget" at bounding box center [399, 71] width 254 height 19
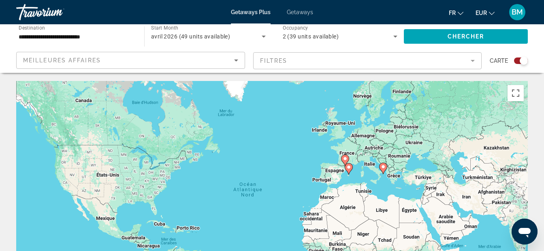
click at [235, 57] on icon "Sort by" at bounding box center [236, 60] width 10 height 10
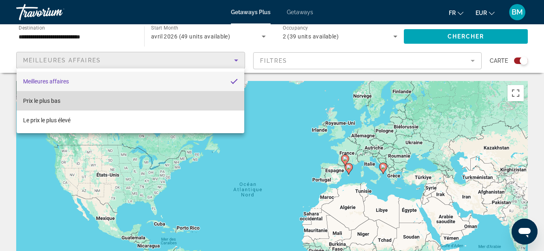
click at [53, 104] on span "Prix ​​le plus bas" at bounding box center [41, 101] width 37 height 10
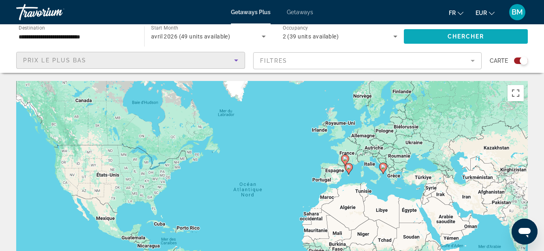
click at [453, 38] on span "Chercher" at bounding box center [466, 36] width 37 height 6
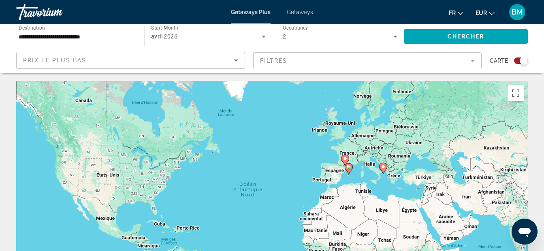
click at [298, 11] on span "Getaways" at bounding box center [300, 12] width 26 height 6
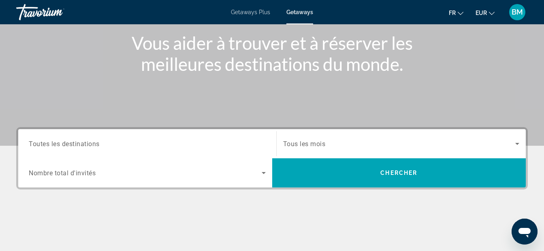
scroll to position [108, 0]
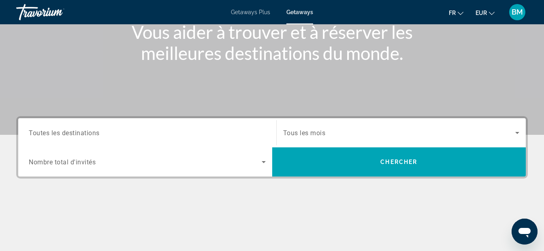
click at [86, 135] on span "Toutes les destinations" at bounding box center [64, 133] width 71 height 8
click at [86, 135] on input "Destination Toutes les destinations" at bounding box center [147, 133] width 237 height 10
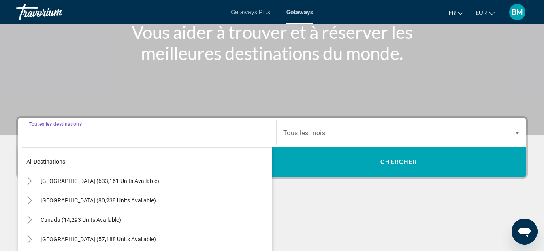
scroll to position [198, 0]
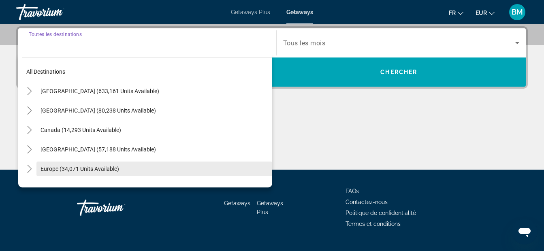
click at [61, 167] on span "Europe (34,071 units available)" at bounding box center [80, 169] width 79 height 6
type input "**********"
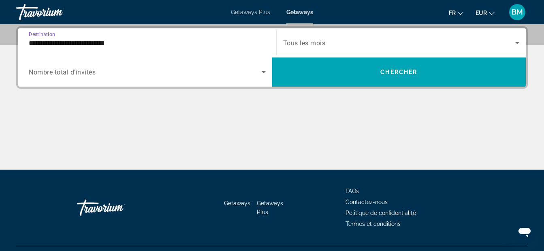
click at [56, 72] on span "Nombre total d'invités" at bounding box center [62, 72] width 67 height 8
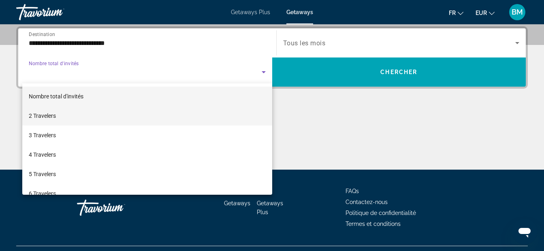
click at [45, 115] on span "2 Travelers" at bounding box center [42, 116] width 27 height 10
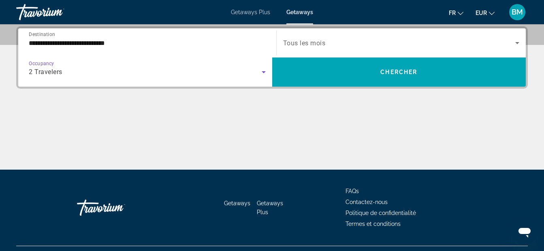
click at [294, 42] on span "Tous les mois" at bounding box center [304, 43] width 43 height 8
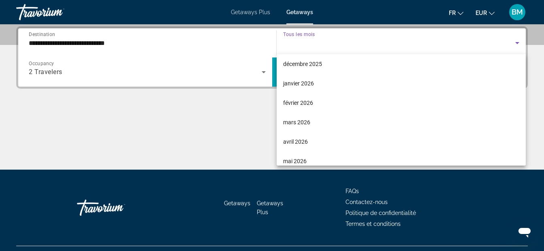
scroll to position [119, 0]
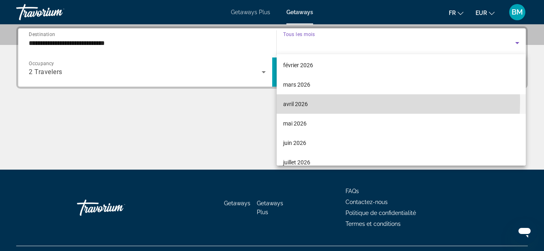
click at [296, 101] on span "avril 2026" at bounding box center [295, 104] width 25 height 10
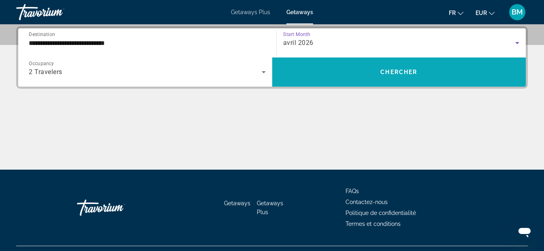
click at [379, 66] on span "Search widget" at bounding box center [399, 71] width 254 height 19
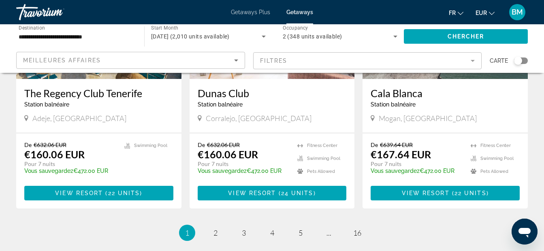
scroll to position [1053, 0]
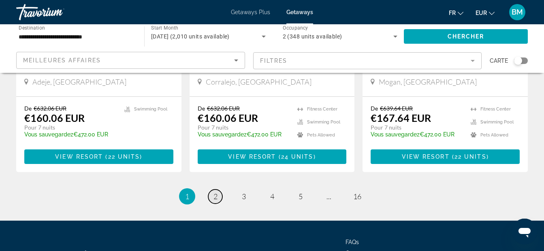
click at [215, 192] on span "2" at bounding box center [215, 196] width 4 height 9
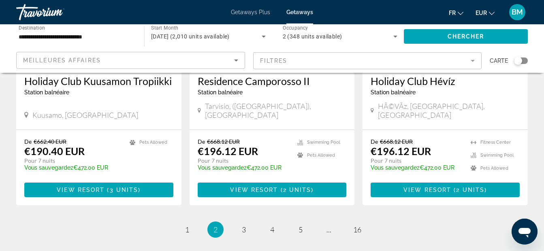
scroll to position [1058, 0]
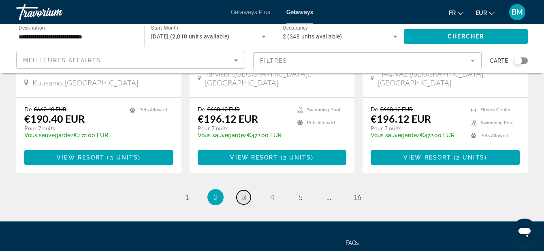
click at [245, 193] on span "3" at bounding box center [244, 197] width 4 height 9
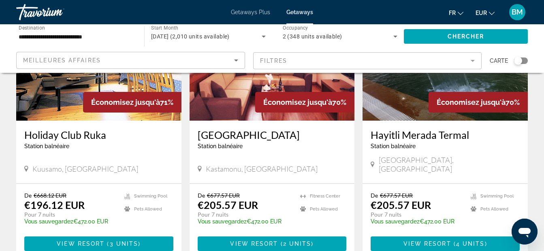
scroll to position [999, 0]
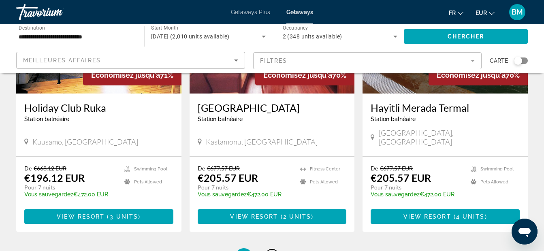
click at [271, 251] on span "4" at bounding box center [272, 256] width 4 height 9
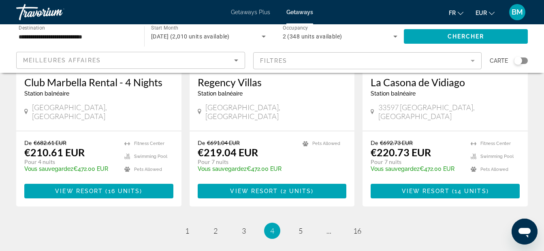
scroll to position [1049, 0]
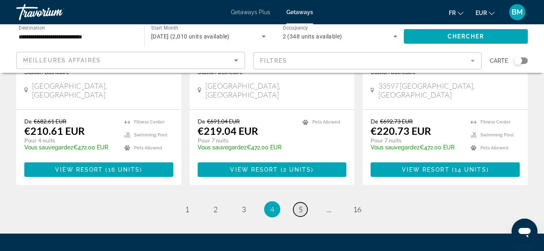
click at [301, 205] on span "5" at bounding box center [300, 209] width 4 height 9
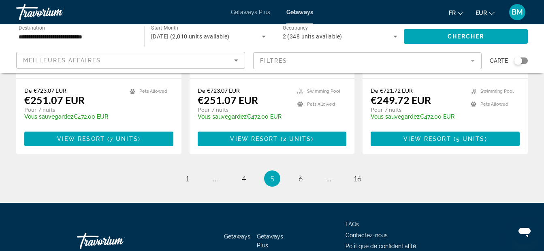
scroll to position [1050, 0]
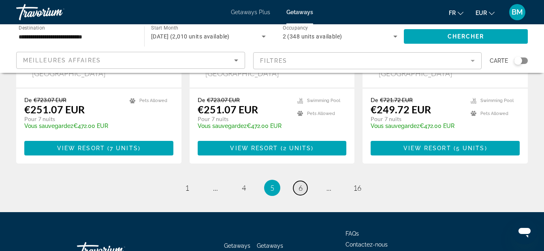
click at [300, 183] on span "6" at bounding box center [300, 187] width 4 height 9
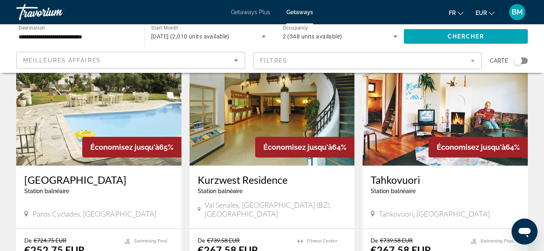
scroll to position [637, 0]
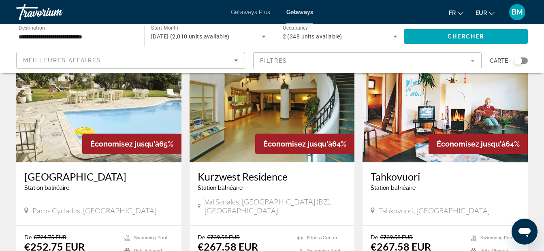
click at [48, 241] on p "€252.75 EUR" at bounding box center [54, 247] width 60 height 12
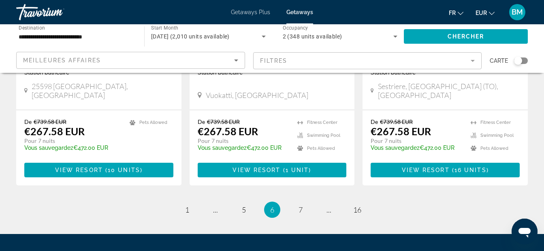
scroll to position [1053, 0]
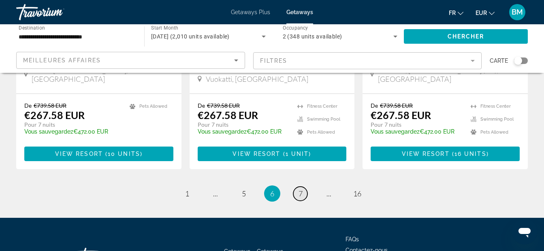
click at [301, 189] on span "7" at bounding box center [300, 193] width 4 height 9
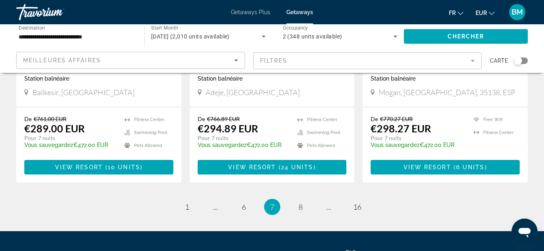
scroll to position [1096, 0]
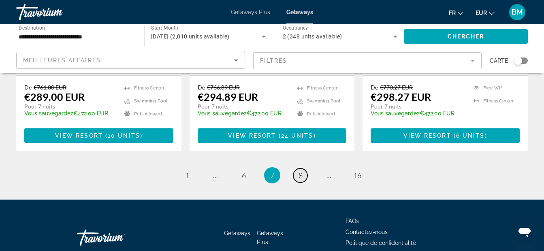
click at [299, 171] on span "8" at bounding box center [300, 175] width 4 height 9
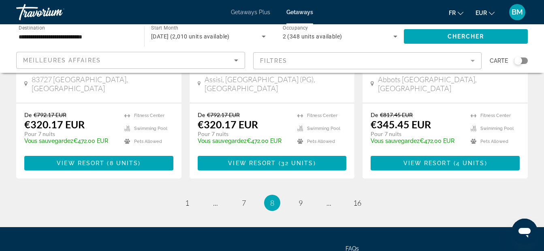
scroll to position [1108, 0]
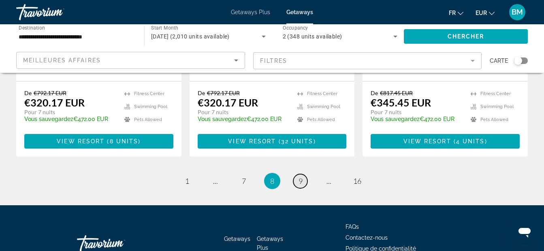
click at [301, 177] on span "9" at bounding box center [300, 181] width 4 height 9
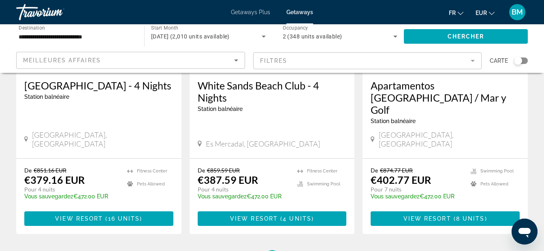
scroll to position [1108, 0]
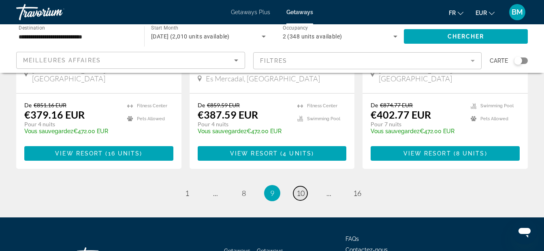
click at [302, 189] on span "10" at bounding box center [300, 193] width 8 height 9
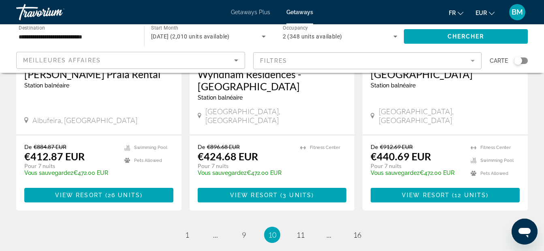
scroll to position [1090, 0]
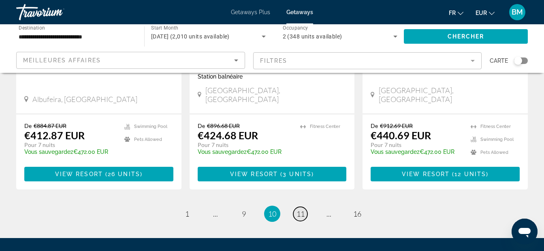
click at [300, 209] on span "11" at bounding box center [300, 213] width 8 height 9
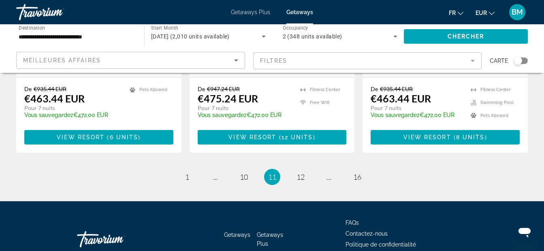
scroll to position [1108, 0]
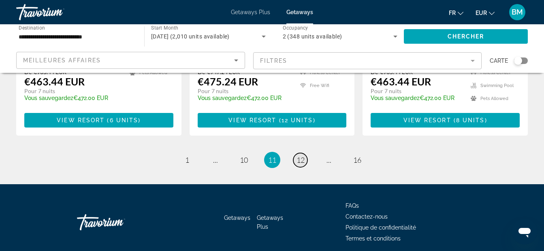
click at [303, 156] on span "12" at bounding box center [300, 160] width 8 height 9
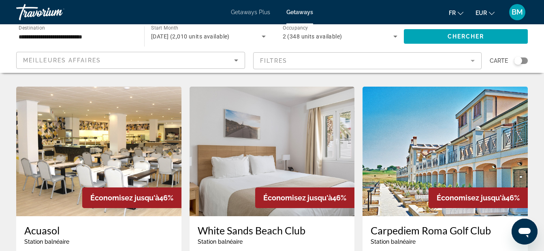
scroll to position [1156, 0]
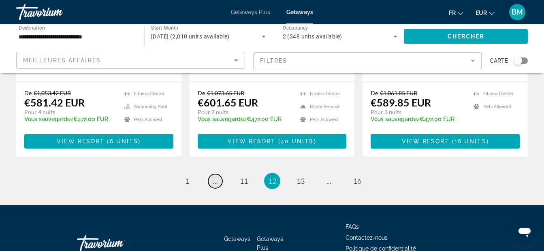
click at [216, 174] on link "page ..." at bounding box center [215, 181] width 14 height 14
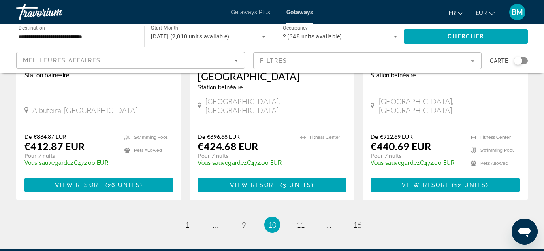
scroll to position [1074, 0]
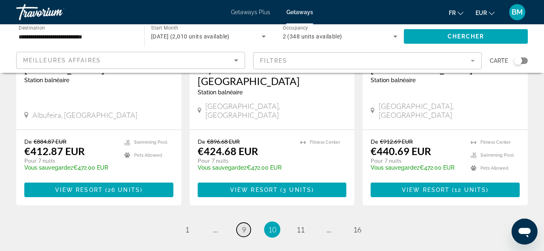
click at [244, 225] on span "9" at bounding box center [244, 229] width 4 height 9
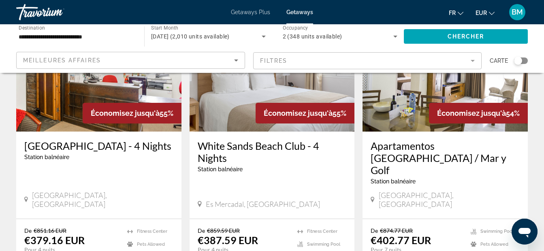
scroll to position [1108, 0]
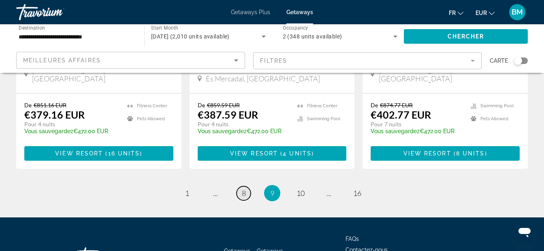
click at [243, 189] on span "8" at bounding box center [244, 193] width 4 height 9
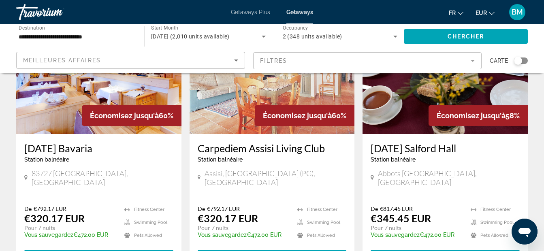
scroll to position [1108, 0]
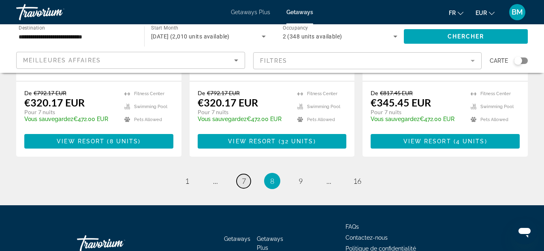
click at [244, 177] on span "7" at bounding box center [244, 181] width 4 height 9
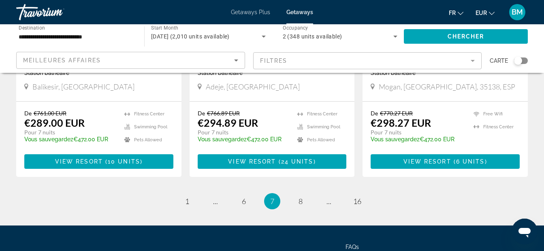
scroll to position [1096, 0]
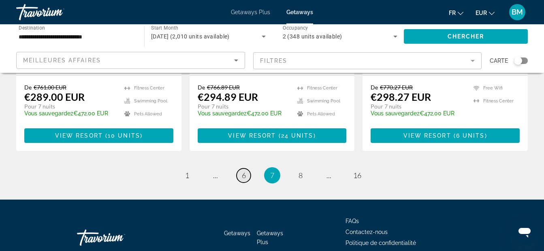
click at [245, 171] on span "6" at bounding box center [244, 175] width 4 height 9
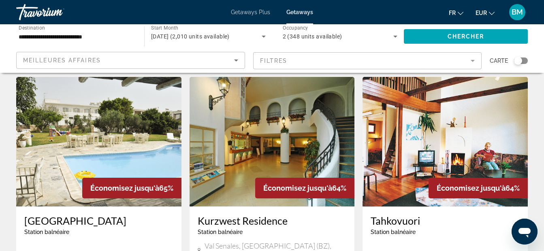
scroll to position [591, 0]
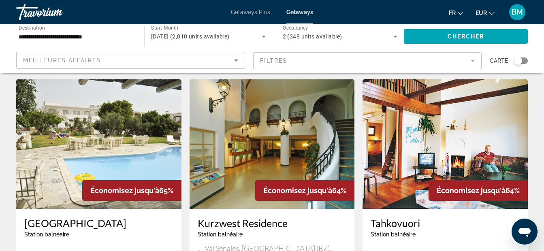
click at [78, 102] on img "Main content" at bounding box center [98, 144] width 165 height 130
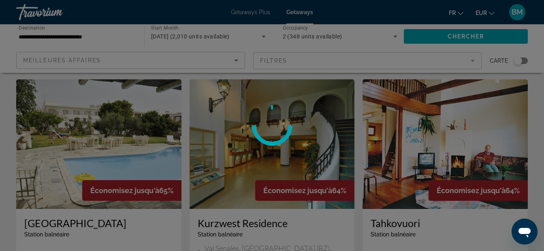
click at [78, 102] on div at bounding box center [272, 125] width 544 height 251
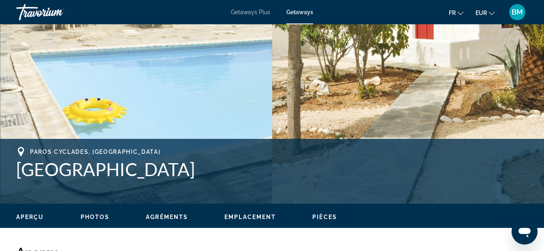
scroll to position [222, 0]
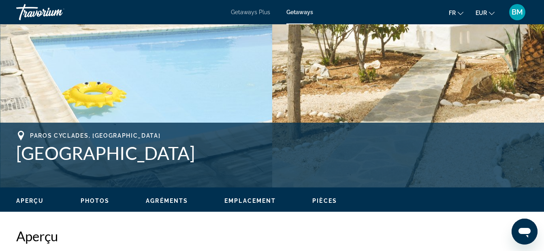
click at [94, 200] on span "Photos" at bounding box center [95, 201] width 29 height 6
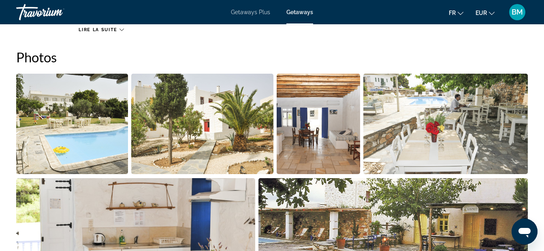
scroll to position [509, 0]
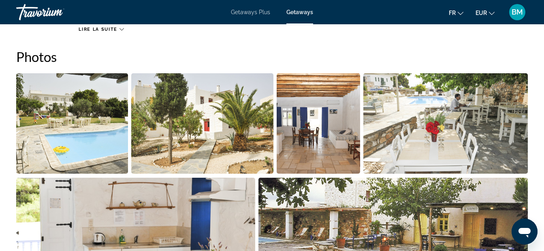
click at [58, 119] on img "Open full-screen image slider" at bounding box center [72, 123] width 112 height 100
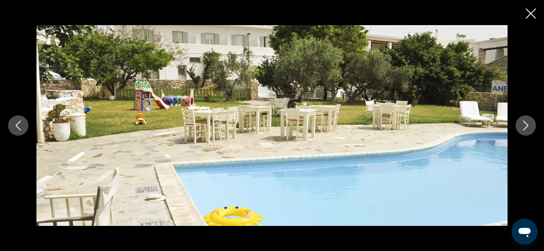
drag, startPoint x: 526, startPoint y: 125, endPoint x: 458, endPoint y: 141, distance: 70.0
click at [458, 141] on img "Main content" at bounding box center [271, 125] width 471 height 201
click at [527, 125] on icon "Next image" at bounding box center [525, 126] width 5 height 10
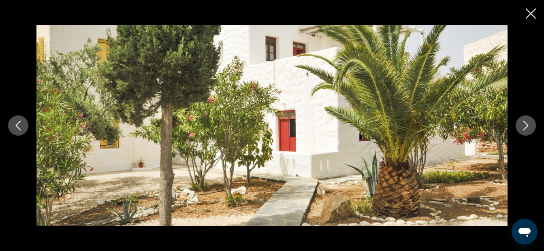
click at [527, 125] on icon "Next image" at bounding box center [525, 126] width 5 height 10
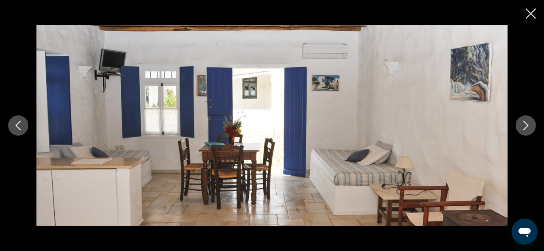
click at [527, 125] on icon "Next image" at bounding box center [525, 126] width 5 height 10
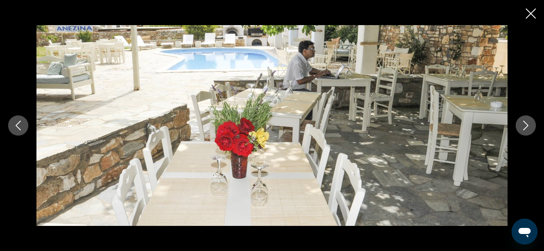
click at [527, 125] on icon "Next image" at bounding box center [525, 126] width 5 height 10
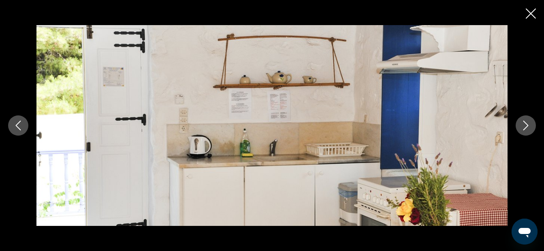
click at [527, 125] on icon "Next image" at bounding box center [525, 126] width 5 height 10
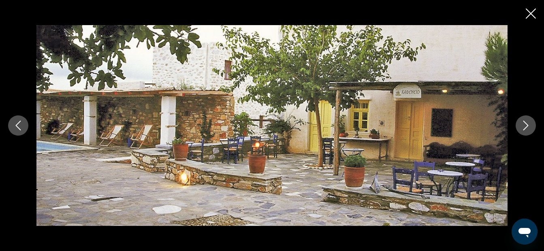
click at [527, 125] on icon "Next image" at bounding box center [525, 126] width 5 height 10
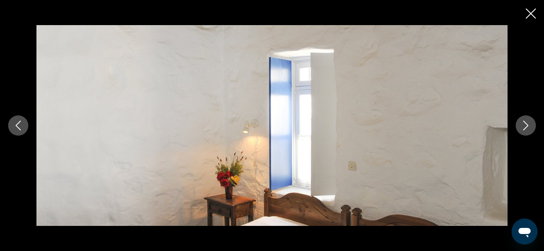
click at [527, 125] on icon "Next image" at bounding box center [525, 126] width 5 height 10
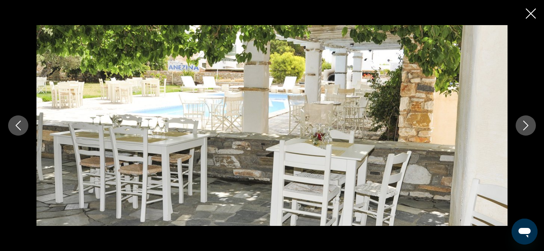
click at [527, 125] on icon "Next image" at bounding box center [525, 126] width 5 height 10
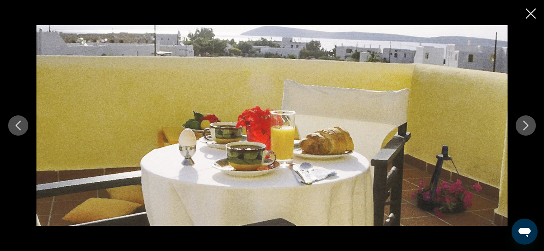
click at [527, 125] on icon "Next image" at bounding box center [525, 126] width 5 height 10
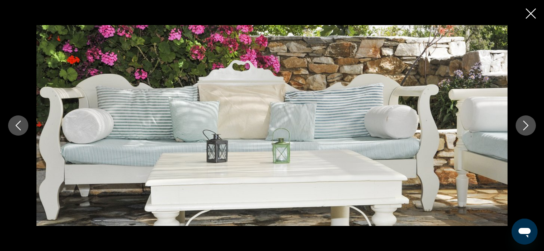
click at [527, 125] on icon "Next image" at bounding box center [525, 126] width 5 height 10
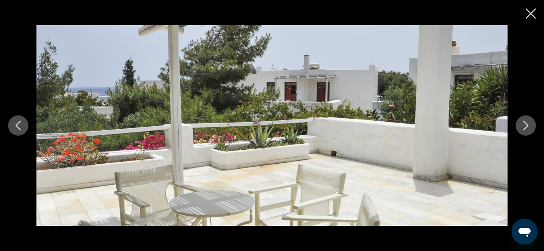
click at [527, 125] on icon "Next image" at bounding box center [525, 126] width 5 height 10
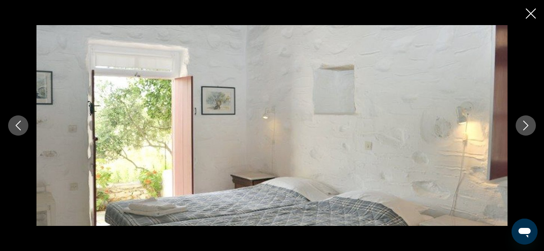
click at [527, 125] on icon "Next image" at bounding box center [525, 126] width 5 height 10
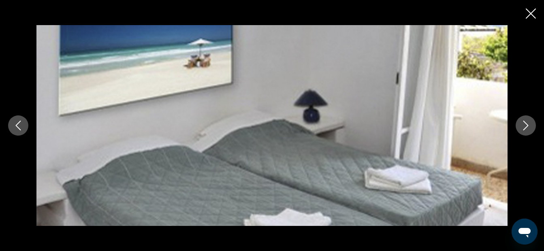
click at [527, 125] on icon "Next image" at bounding box center [525, 126] width 5 height 10
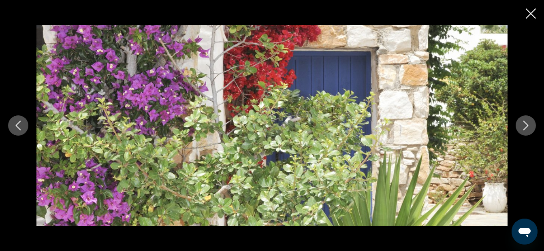
click at [527, 125] on icon "Next image" at bounding box center [525, 126] width 5 height 10
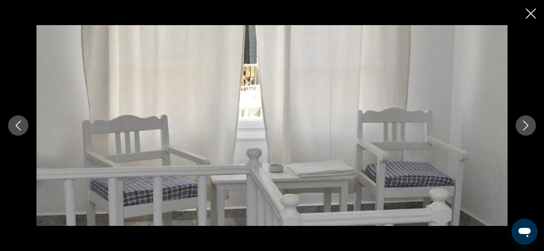
click at [527, 125] on icon "Next image" at bounding box center [525, 126] width 5 height 10
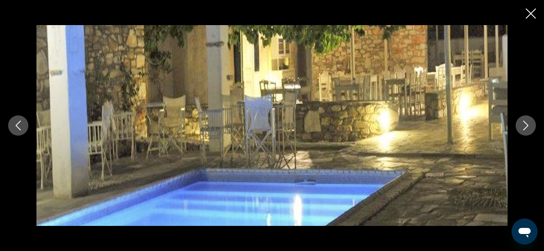
click at [527, 125] on icon "Next image" at bounding box center [525, 126] width 5 height 10
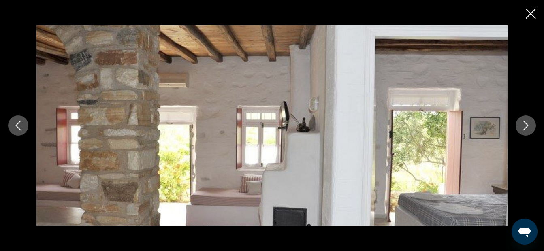
click at [527, 125] on icon "Next image" at bounding box center [525, 126] width 5 height 10
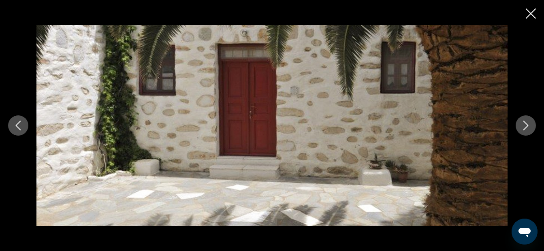
click at [527, 125] on icon "Next image" at bounding box center [525, 126] width 5 height 10
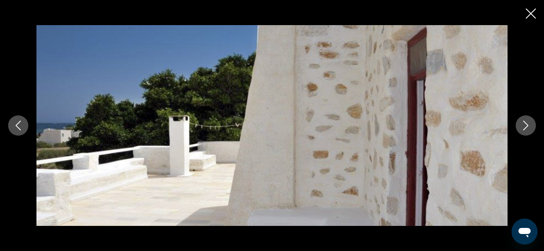
click at [527, 125] on icon "Next image" at bounding box center [525, 126] width 5 height 10
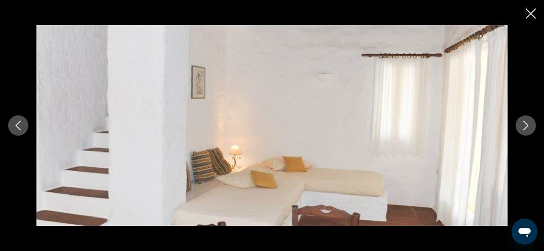
click at [527, 125] on icon "Next image" at bounding box center [525, 126] width 5 height 10
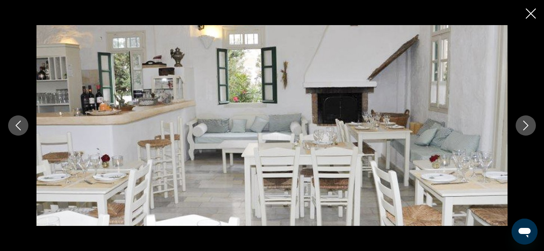
click at [527, 125] on icon "Next image" at bounding box center [525, 126] width 5 height 10
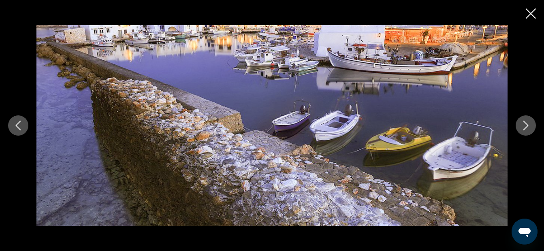
click at [527, 125] on icon "Next image" at bounding box center [525, 126] width 5 height 10
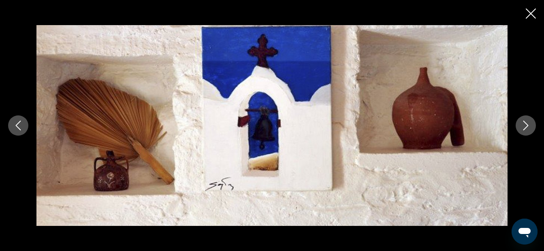
click at [527, 125] on icon "Next image" at bounding box center [525, 126] width 5 height 10
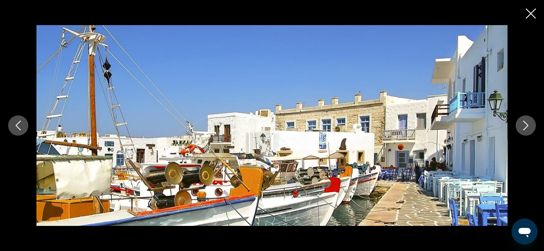
click at [527, 125] on icon "Next image" at bounding box center [525, 126] width 5 height 10
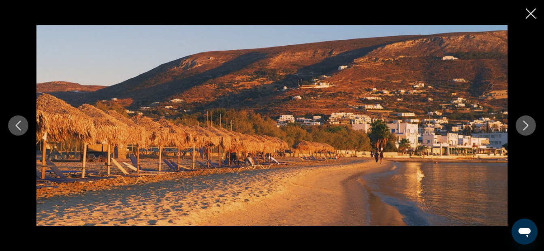
click at [527, 125] on icon "Next image" at bounding box center [525, 126] width 5 height 10
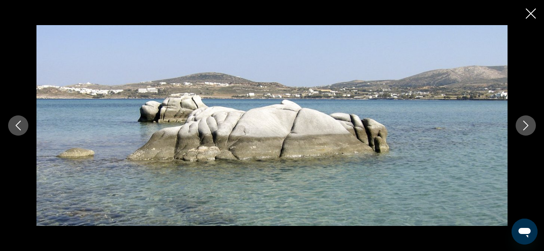
click at [527, 125] on icon "Next image" at bounding box center [525, 126] width 5 height 10
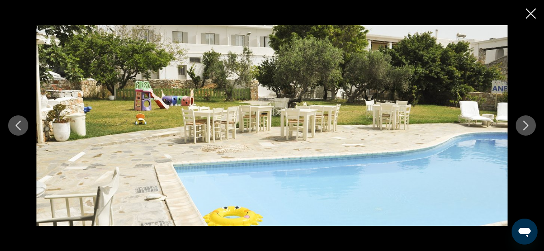
click at [527, 125] on icon "Next image" at bounding box center [525, 126] width 5 height 10
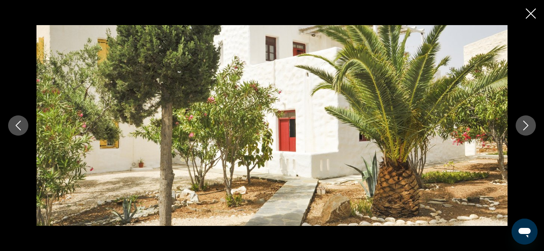
click at [527, 125] on icon "Next image" at bounding box center [525, 126] width 5 height 10
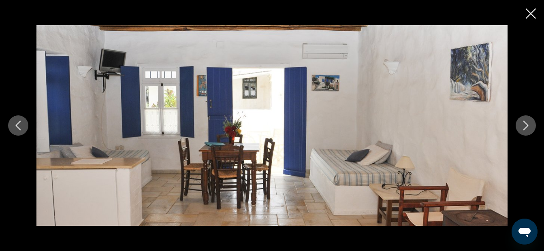
click at [527, 125] on icon "Next image" at bounding box center [525, 126] width 5 height 10
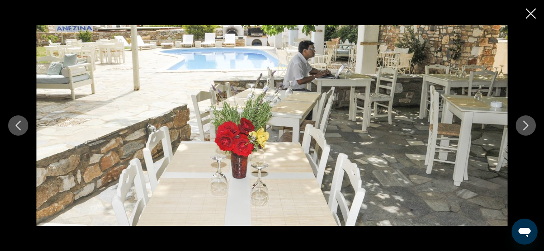
click at [527, 125] on icon "Next image" at bounding box center [525, 126] width 5 height 10
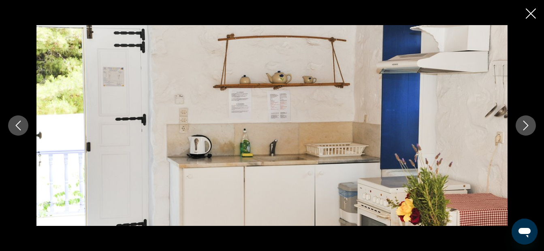
click at [527, 125] on icon "Next image" at bounding box center [525, 126] width 5 height 10
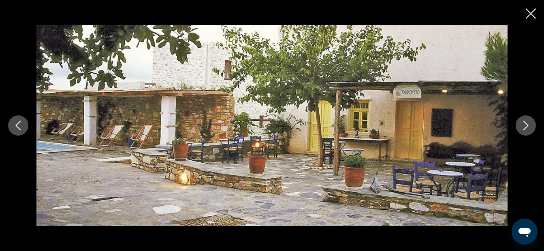
click at [527, 125] on icon "Next image" at bounding box center [525, 126] width 5 height 10
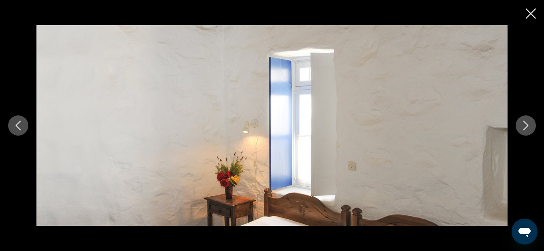
click at [527, 125] on icon "Next image" at bounding box center [525, 126] width 5 height 10
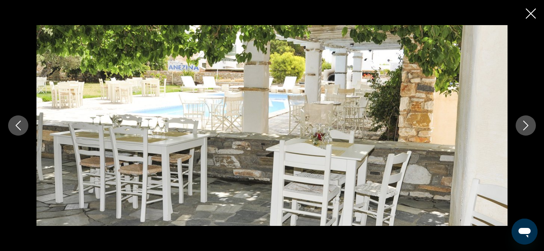
click at [527, 125] on icon "Next image" at bounding box center [525, 126] width 5 height 10
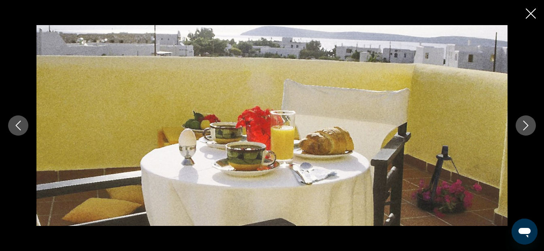
click at [527, 125] on icon "Next image" at bounding box center [525, 126] width 5 height 10
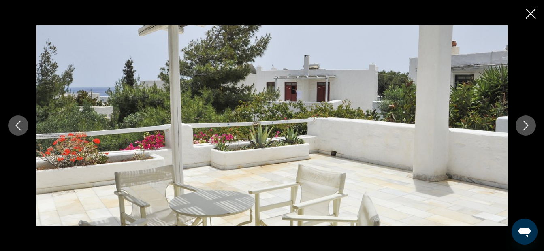
click at [527, 125] on icon "Next image" at bounding box center [525, 126] width 5 height 10
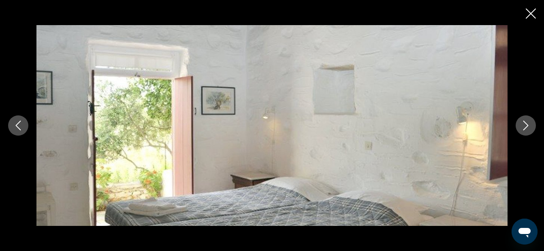
click at [527, 125] on icon "Next image" at bounding box center [525, 126] width 5 height 10
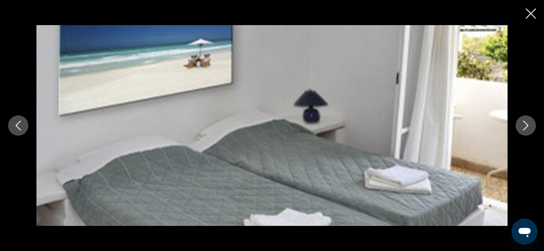
click at [527, 125] on icon "Next image" at bounding box center [525, 126] width 5 height 10
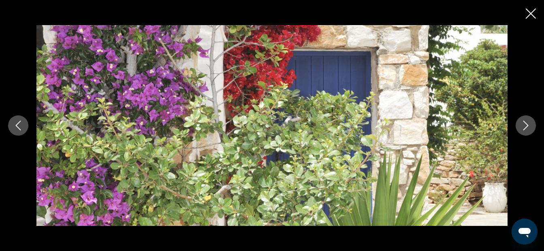
click at [527, 125] on icon "Next image" at bounding box center [525, 126] width 5 height 10
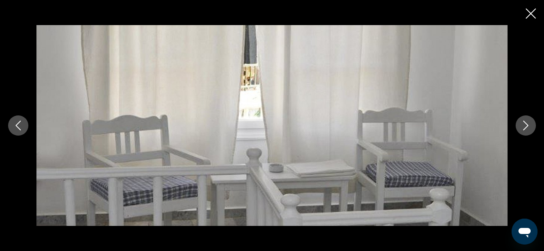
click at [527, 125] on icon "Next image" at bounding box center [525, 126] width 5 height 10
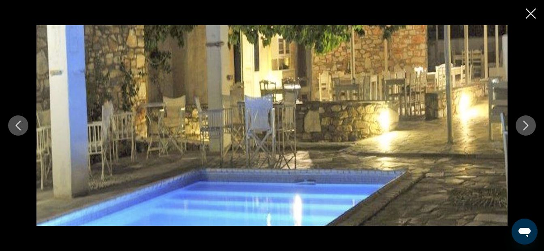
click at [527, 125] on icon "Next image" at bounding box center [525, 126] width 5 height 10
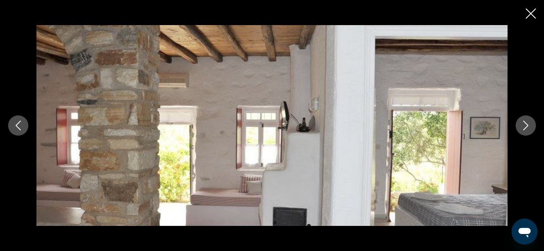
click at [533, 18] on icon "Close slideshow" at bounding box center [531, 14] width 10 height 10
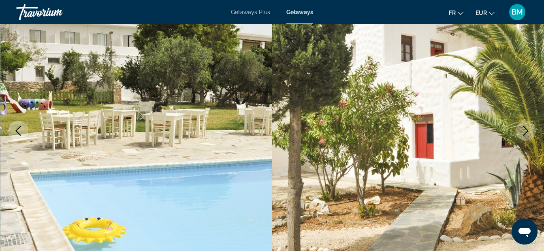
scroll to position [0, 0]
